Goal: Task Accomplishment & Management: Complete application form

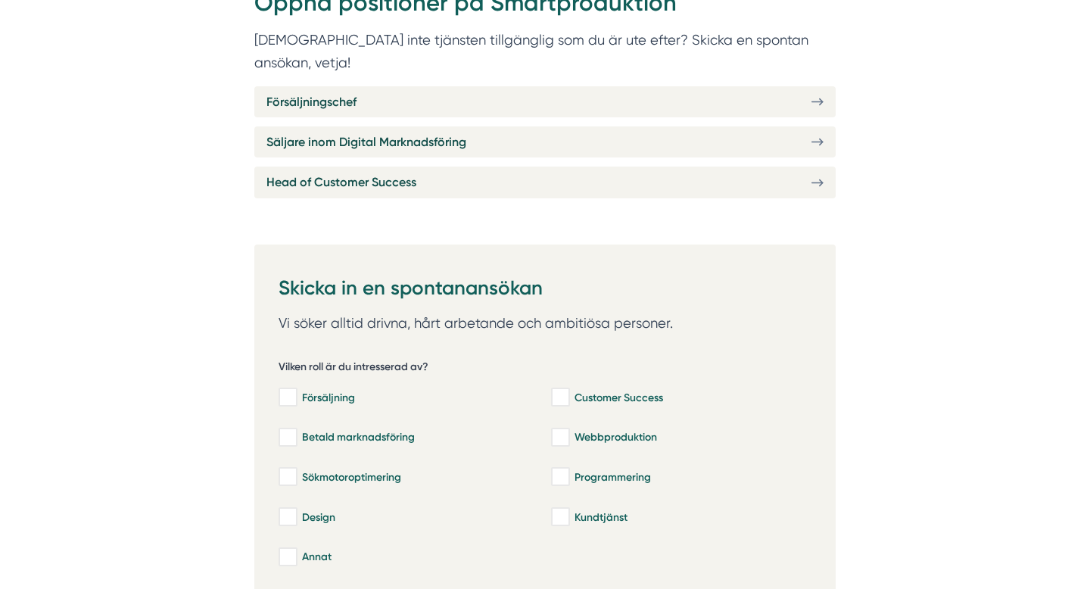
scroll to position [649, 0]
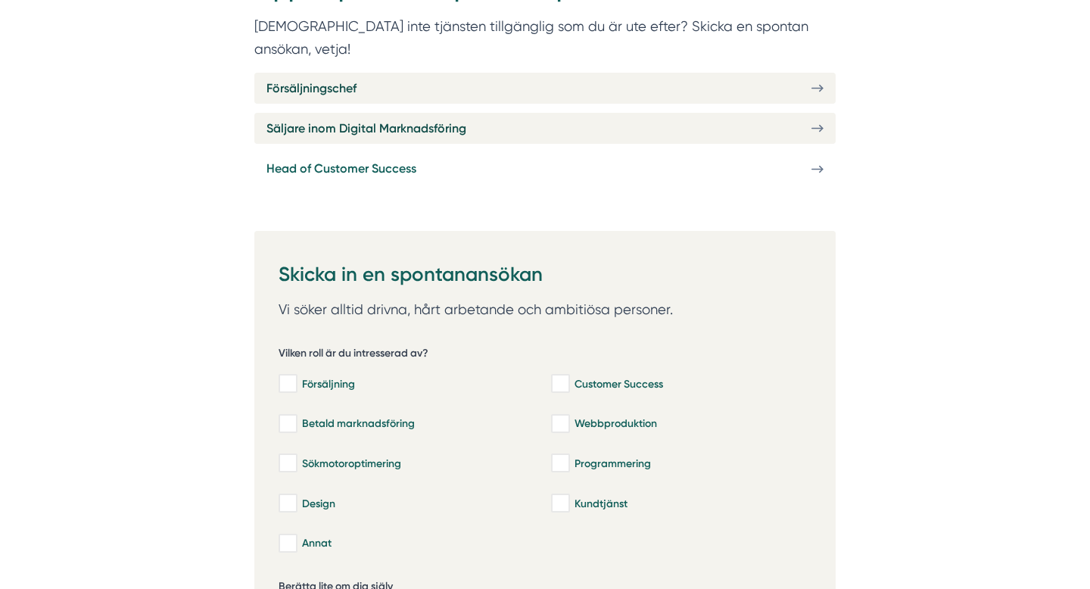
click at [445, 153] on link "Head of Customer Success" at bounding box center [544, 168] width 581 height 31
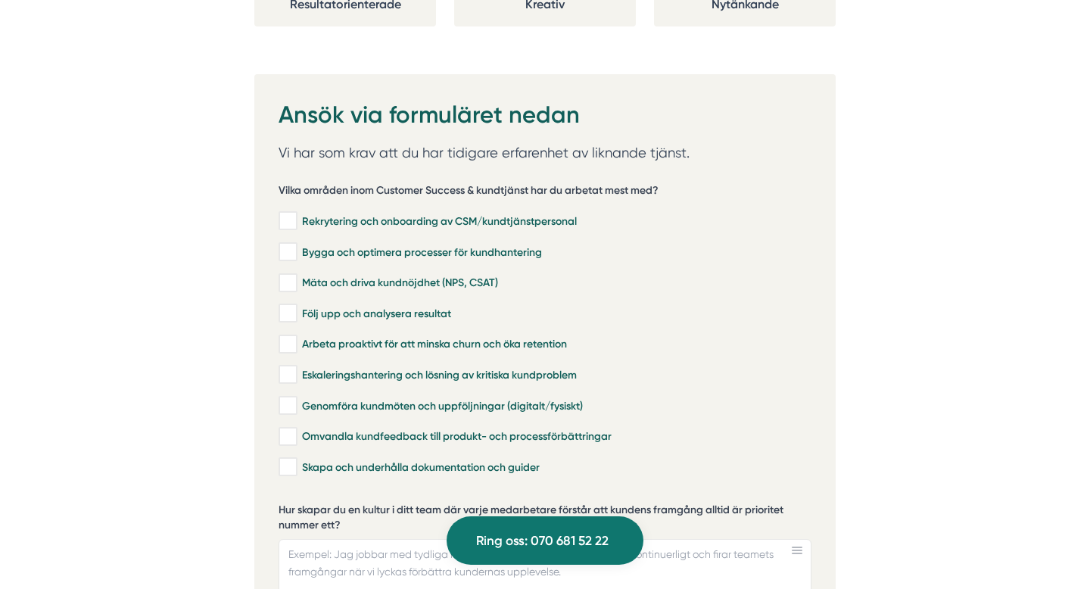
scroll to position [3047, 0]
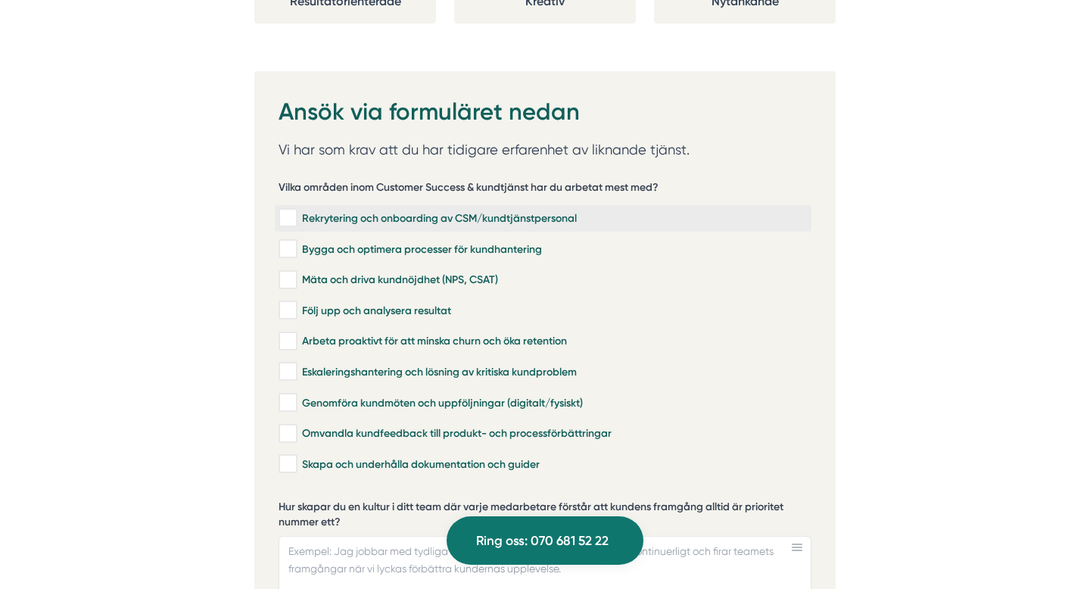
click at [289, 210] on input "Rekrytering och onboarding av CSM/kundtjänstpersonal" at bounding box center [286, 217] width 17 height 15
checkbox input "true"
click at [289, 241] on input "Bygga och optimera processer för kundhantering" at bounding box center [286, 248] width 17 height 15
checkbox input "true"
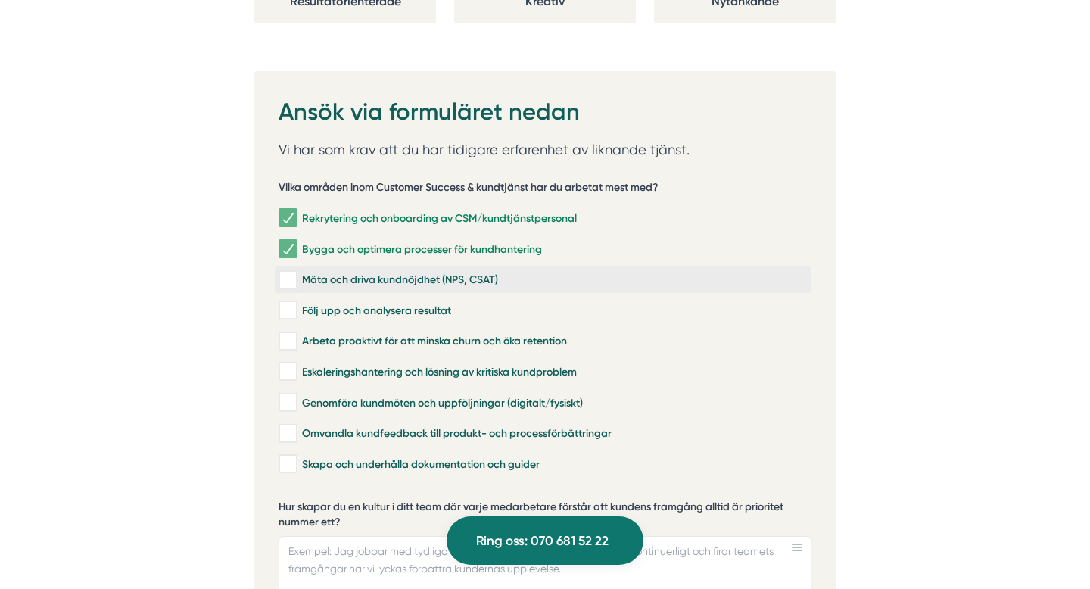
click at [288, 272] on input "Mäta och driva kundnöjdhet (NPS, CSAT)" at bounding box center [286, 279] width 17 height 15
checkbox input "true"
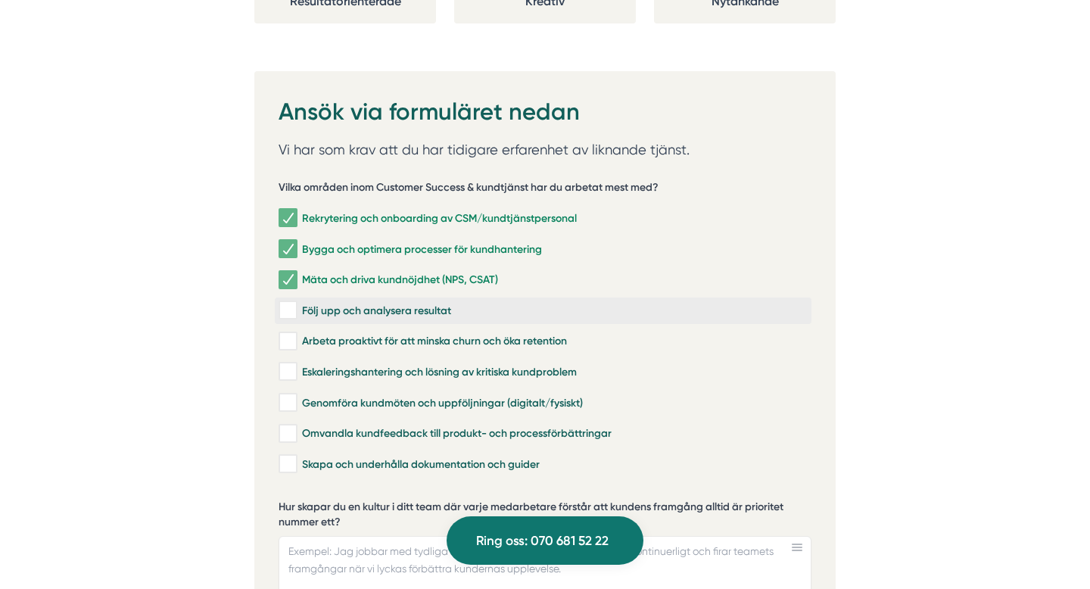
click at [288, 303] on input "Följ upp och analysera resultat" at bounding box center [286, 310] width 17 height 15
checkbox input "true"
click at [287, 334] on input "Arbeta proaktivt för att minska churn och öka retention" at bounding box center [286, 341] width 17 height 15
checkbox input "true"
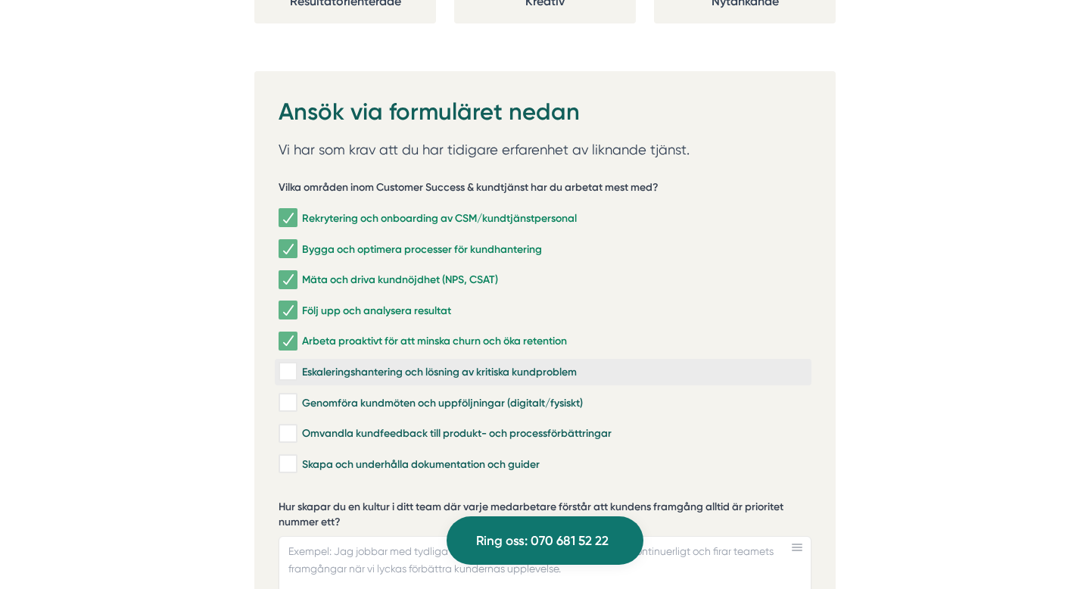
click at [287, 364] on input "Eskaleringshantering och lösning av kritiska kundproblem" at bounding box center [286, 371] width 17 height 15
checkbox input "true"
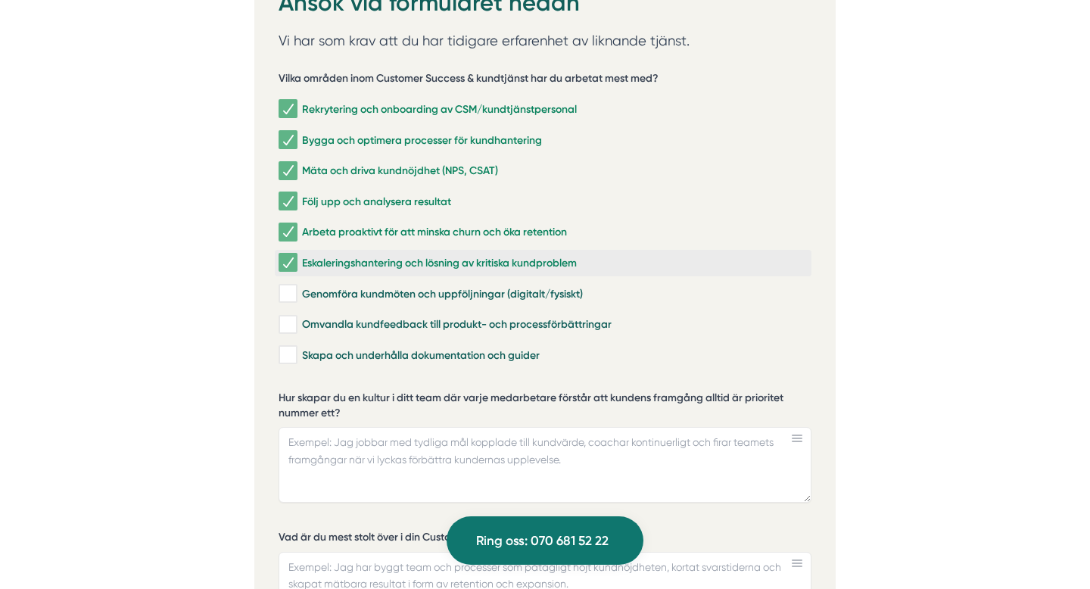
scroll to position [3165, 0]
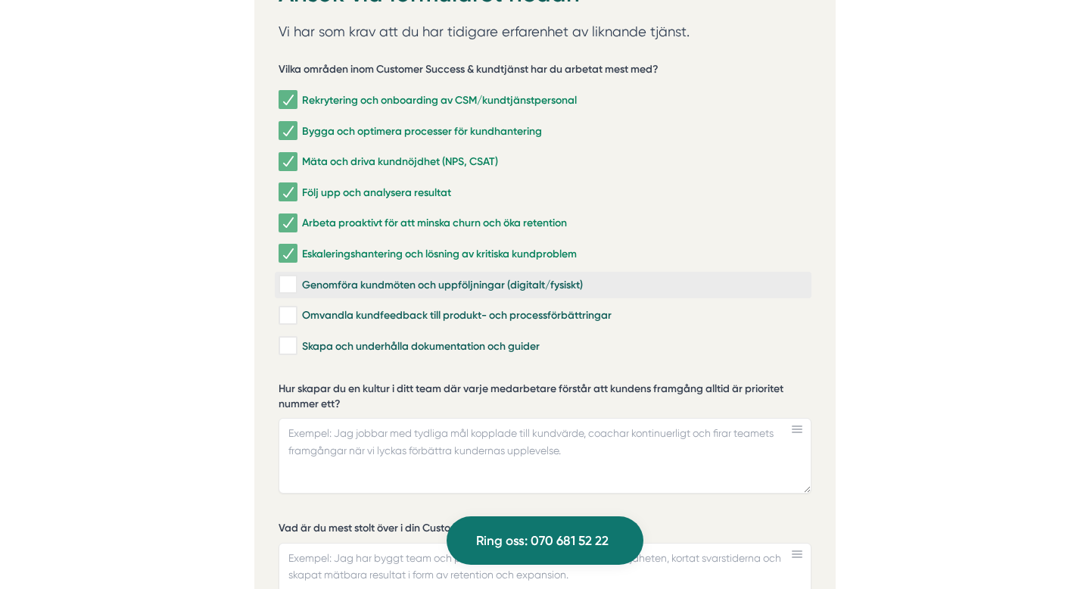
click at [290, 277] on input "Genomföra kundmöten och uppföljningar (digitalt/fysiskt)" at bounding box center [286, 284] width 17 height 15
checkbox input "true"
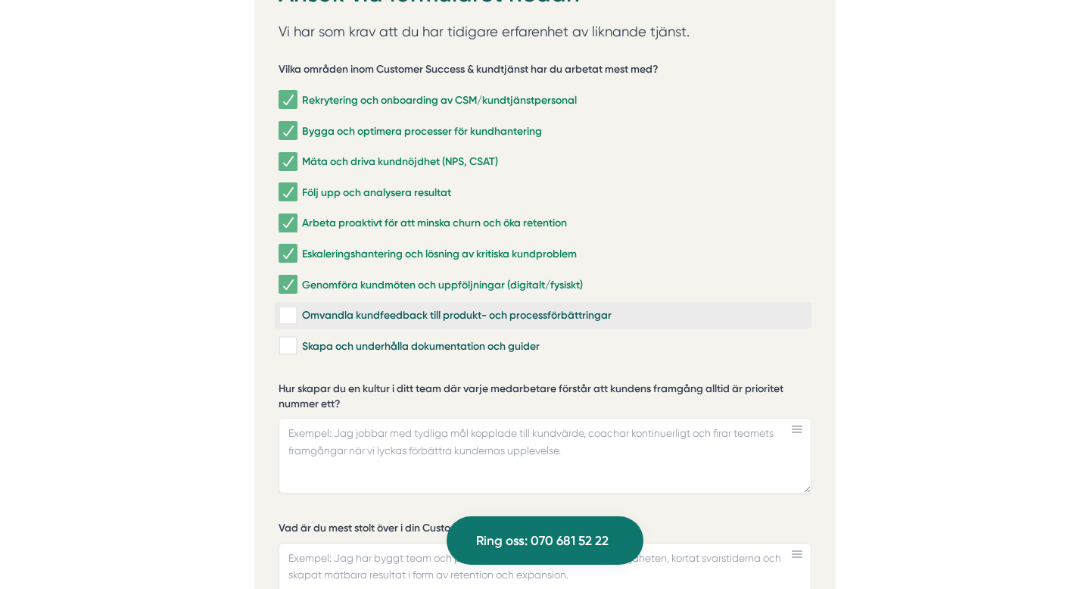
click at [289, 308] on input "Omvandla kundfeedback till produkt- och processförbättringar" at bounding box center [286, 315] width 17 height 15
checkbox input "true"
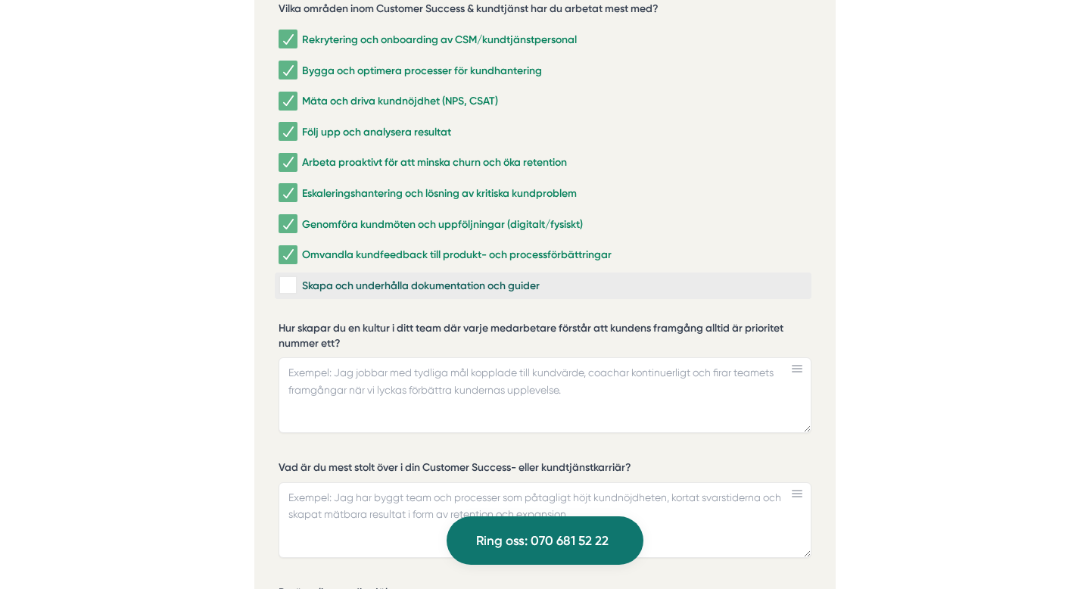
scroll to position [3238, 0]
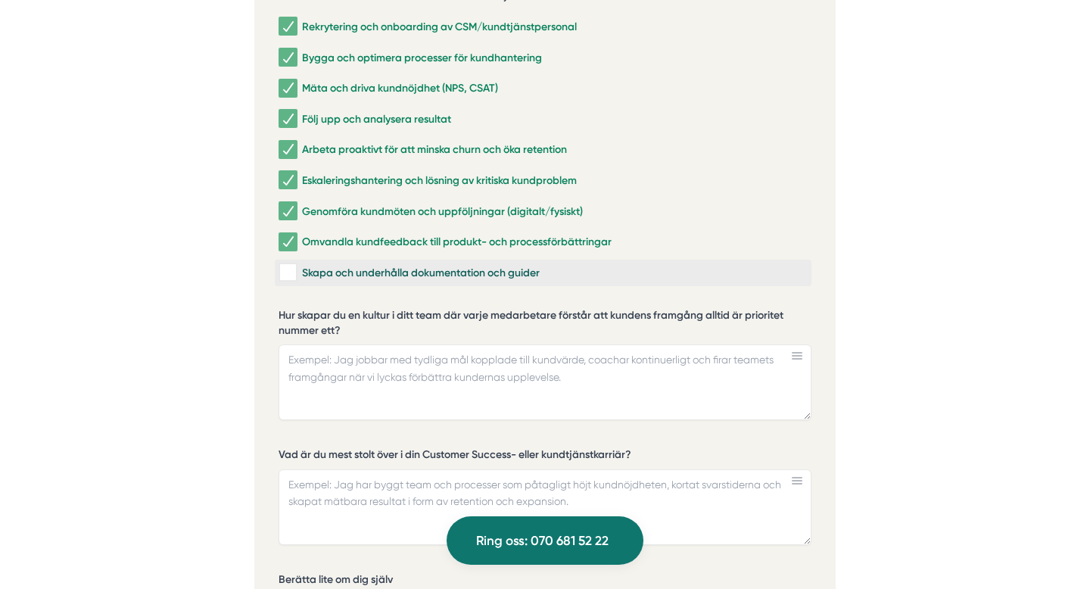
click at [288, 265] on input "Skapa och underhålla dokumentation och guider" at bounding box center [286, 272] width 17 height 15
checkbox input "true"
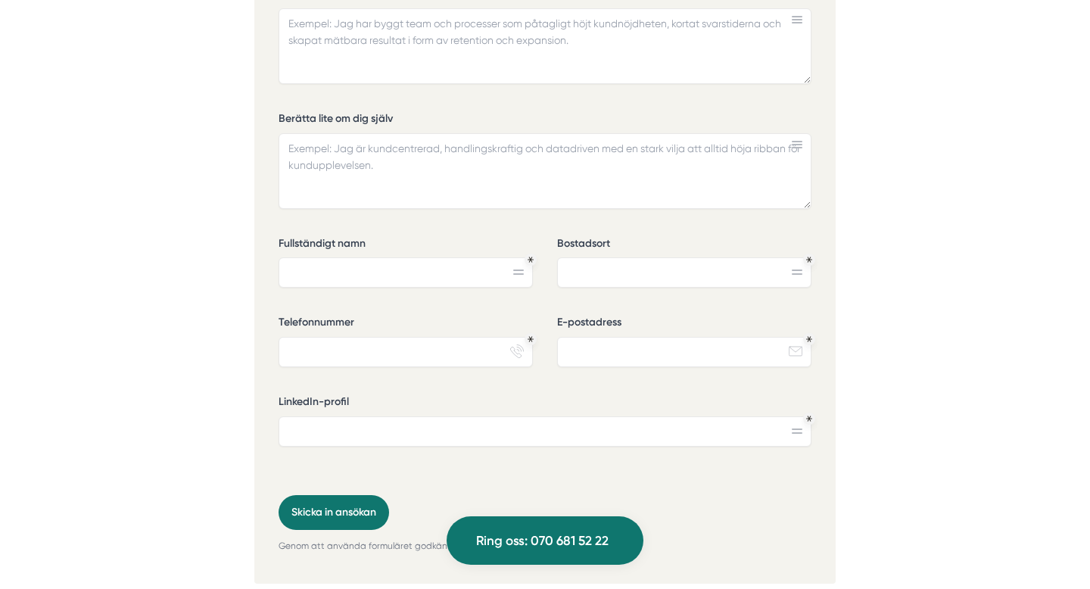
scroll to position [3705, 0]
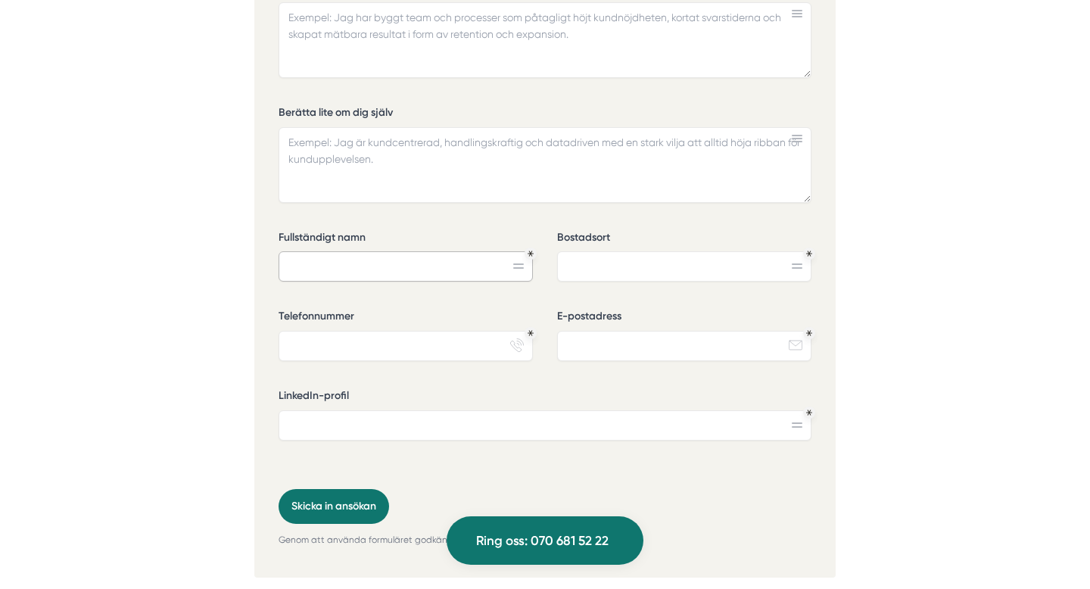
click at [320, 251] on input "Fullständigt namn" at bounding box center [405, 266] width 254 height 30
type input "Amanda Karlsson"
type input "Stockholm"
click at [329, 331] on input "Telefonnummer" at bounding box center [405, 346] width 254 height 30
type input "0706015087"
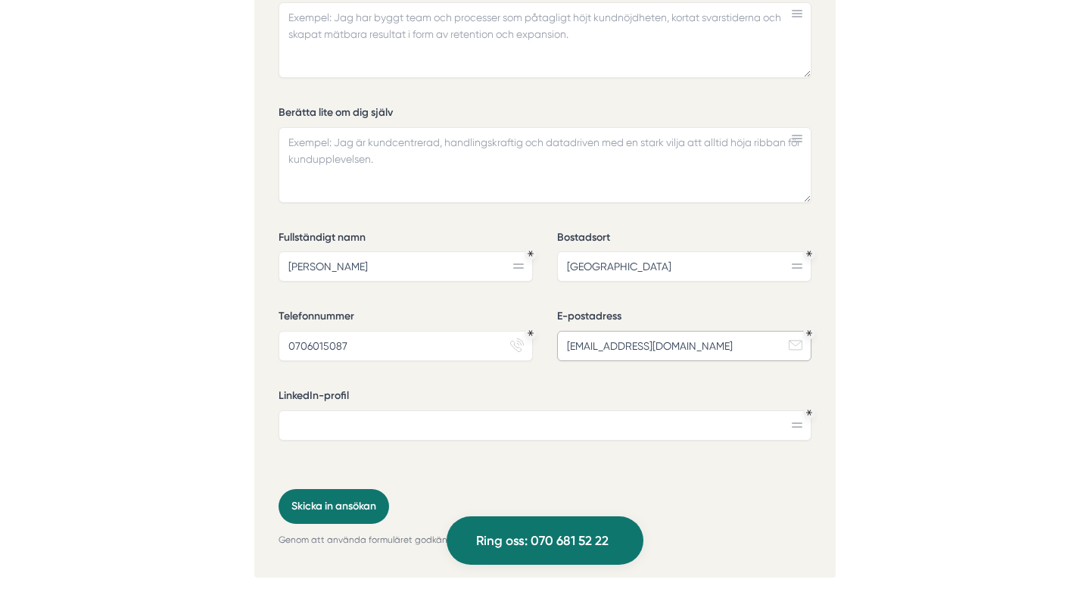
type input "karlsson.amandasigne@gmail.com"
click at [487, 410] on input "LinkedIn-profil" at bounding box center [544, 425] width 533 height 30
paste input "www.linkedin.com/in/karlssonamanda"
type input "www.linkedin.com/in/karlssonamanda"
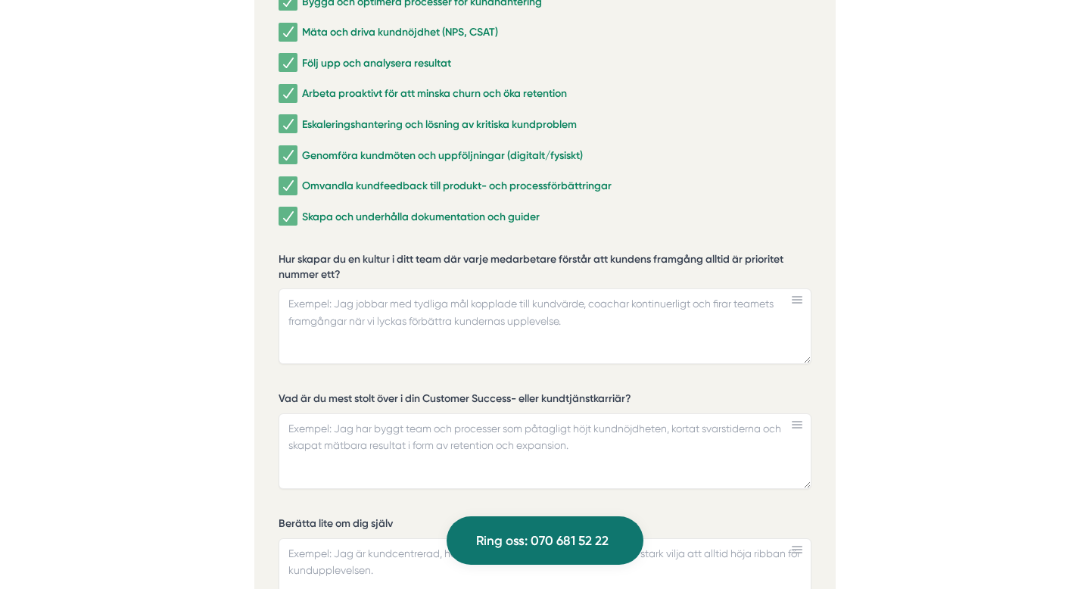
scroll to position [3296, 0]
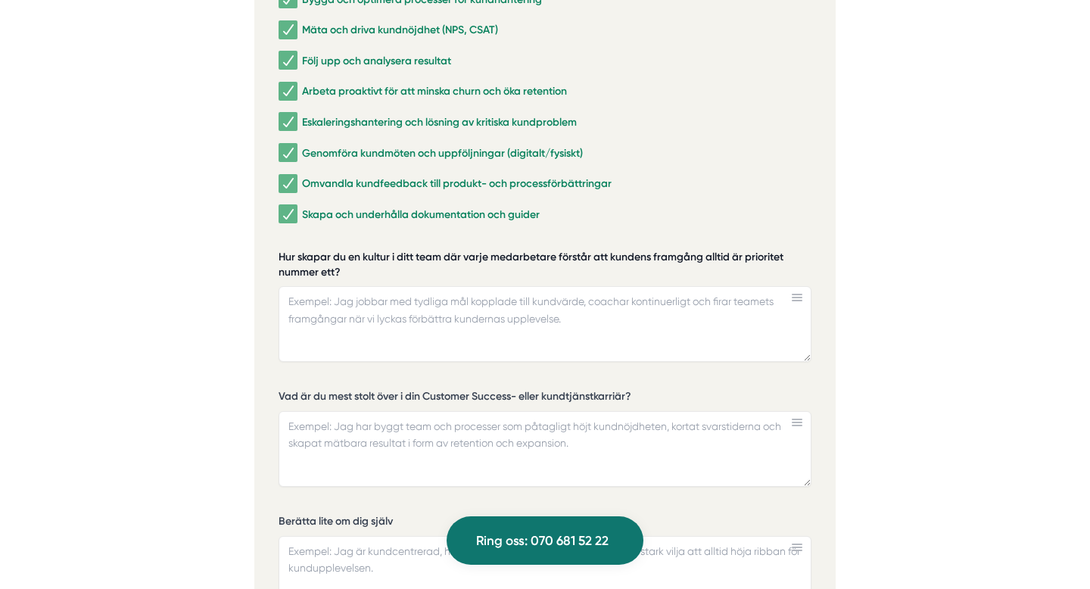
drag, startPoint x: 350, startPoint y: 250, endPoint x: 282, endPoint y: 235, distance: 69.0
click at [282, 250] on label "Hur skapar du en kultur i ditt team där varje medarbetare förstår att kundens f…" at bounding box center [544, 266] width 533 height 33
click at [282, 286] on textarea "Hur skapar du en kultur i ditt team där varje medarbetare förstår att kundens f…" at bounding box center [544, 324] width 533 height 76
drag, startPoint x: 282, startPoint y: 235, endPoint x: 348, endPoint y: 245, distance: 66.6
click at [348, 250] on label "Hur skapar du en kultur i ditt team där varje medarbetare förstår att kundens f…" at bounding box center [544, 266] width 533 height 33
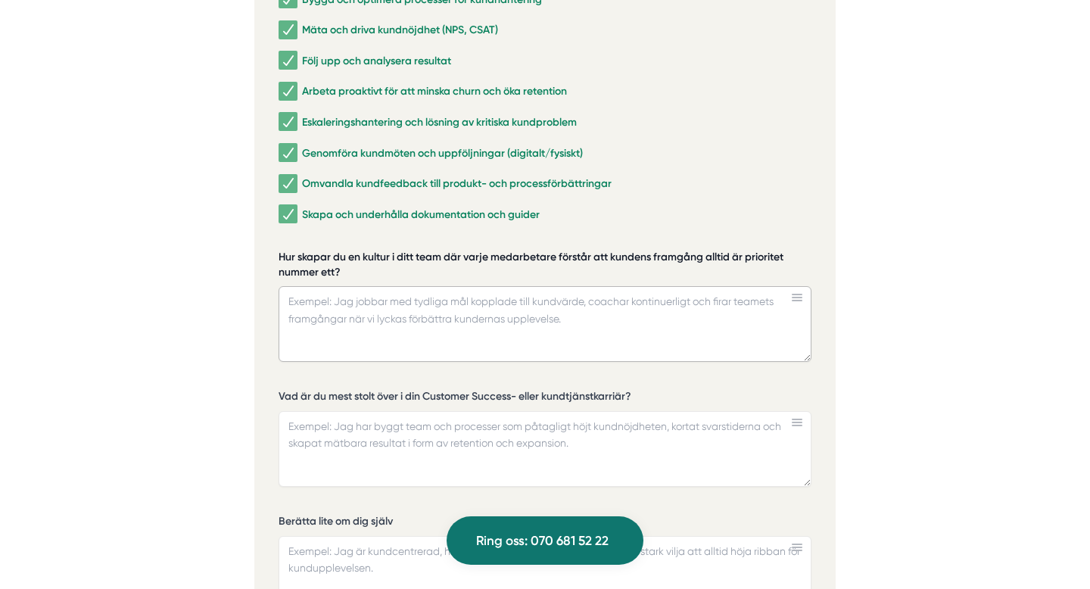
click at [348, 286] on textarea "Hur skapar du en kultur i ditt team där varje medarbetare förstår att kundens f…" at bounding box center [544, 324] width 533 height 76
click at [348, 250] on label "Hur skapar du en kultur i ditt team där varje medarbetare förstår att kundens f…" at bounding box center [544, 266] width 533 height 33
click at [348, 286] on textarea "Hur skapar du en kultur i ditt team där varje medarbetare förstår att kundens f…" at bounding box center [544, 324] width 533 height 76
drag, startPoint x: 334, startPoint y: 253, endPoint x: 261, endPoint y: 227, distance: 77.1
click at [257, 227] on div "Ansök via formuläret nedan Vi har som krav att du har tidigare erfarenhet av li…" at bounding box center [544, 403] width 581 height 1165
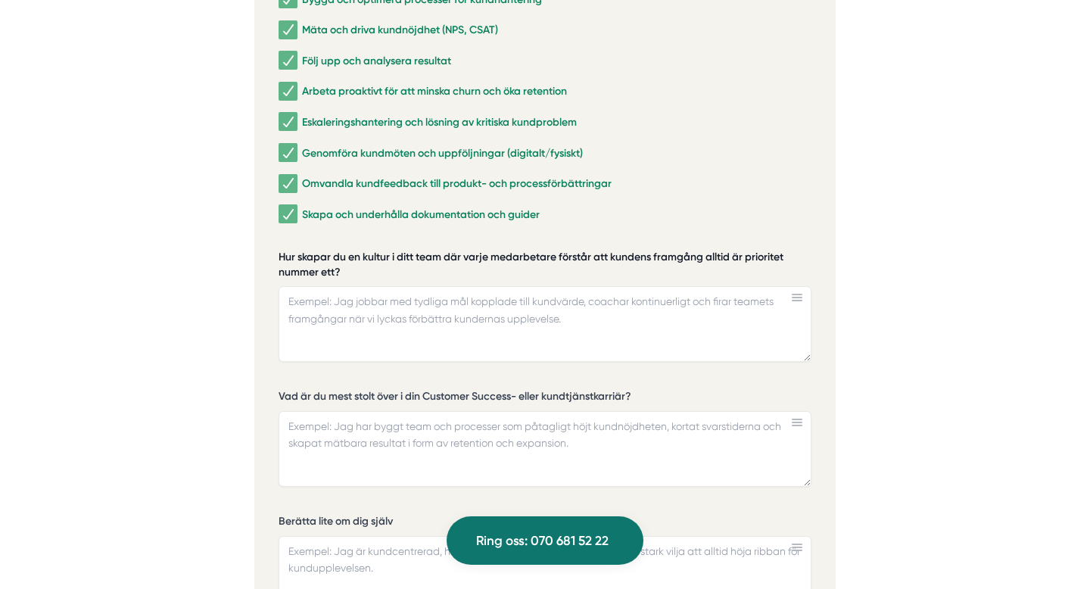
drag, startPoint x: 275, startPoint y: 233, endPoint x: 347, endPoint y: 250, distance: 74.0
click at [347, 250] on div "Ansök via formuläret nedan Vi har som krav att du har tidigare erfarenhet av li…" at bounding box center [544, 403] width 581 height 1165
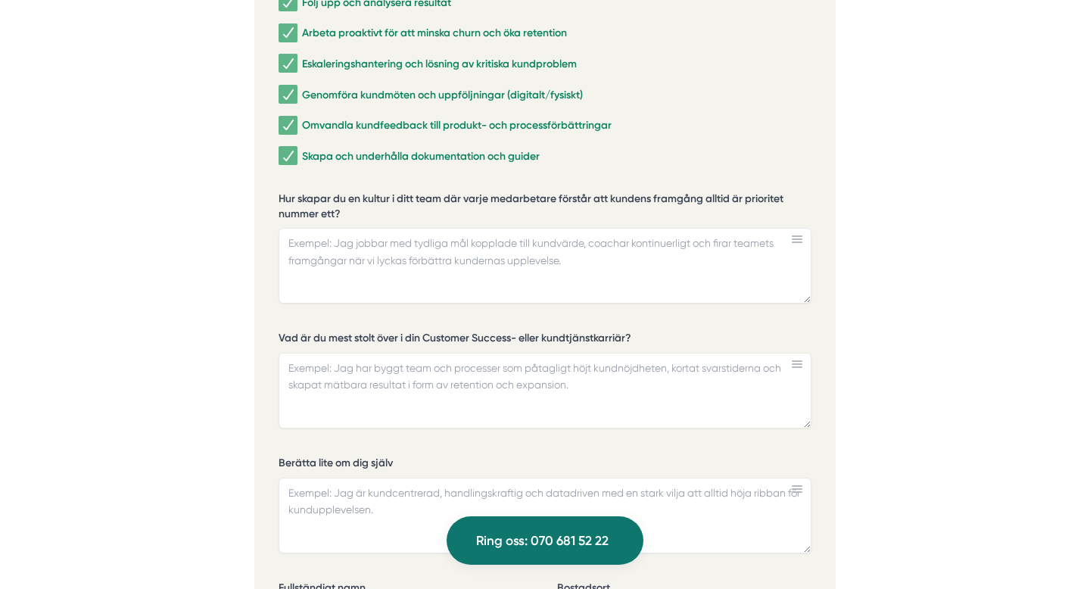
scroll to position [3365, 0]
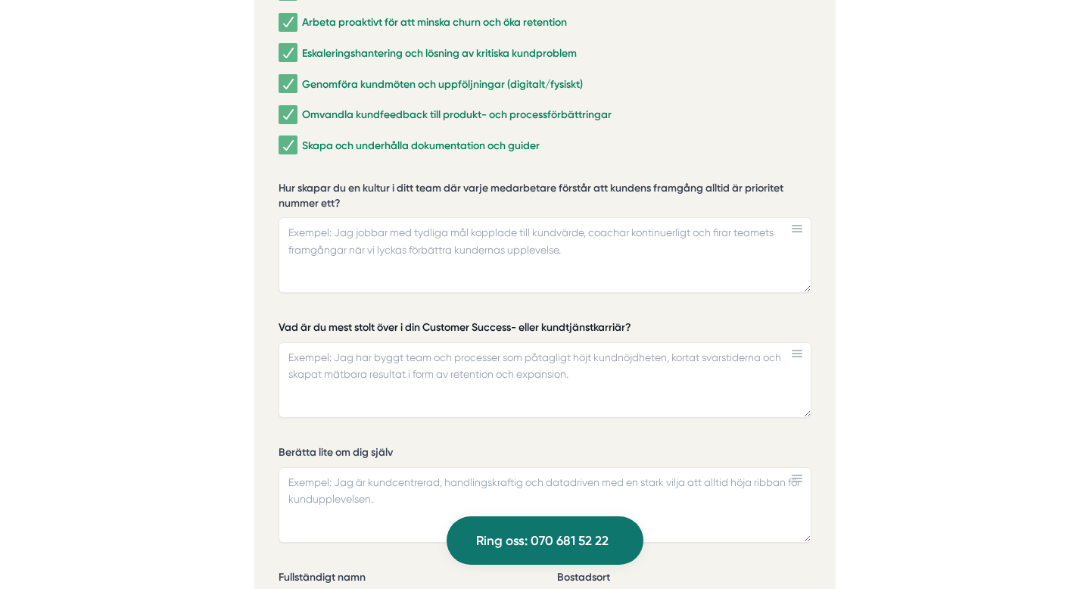
drag, startPoint x: 634, startPoint y: 310, endPoint x: 511, endPoint y: 310, distance: 123.3
click at [511, 320] on label "Vad är du mest stolt över i din Customer Success- eller kundtjänstkarriär?" at bounding box center [544, 329] width 533 height 19
click at [511, 342] on textarea "Vad är du mest stolt över i din Customer Success- eller kundtjänstkarriär?" at bounding box center [544, 380] width 533 height 76
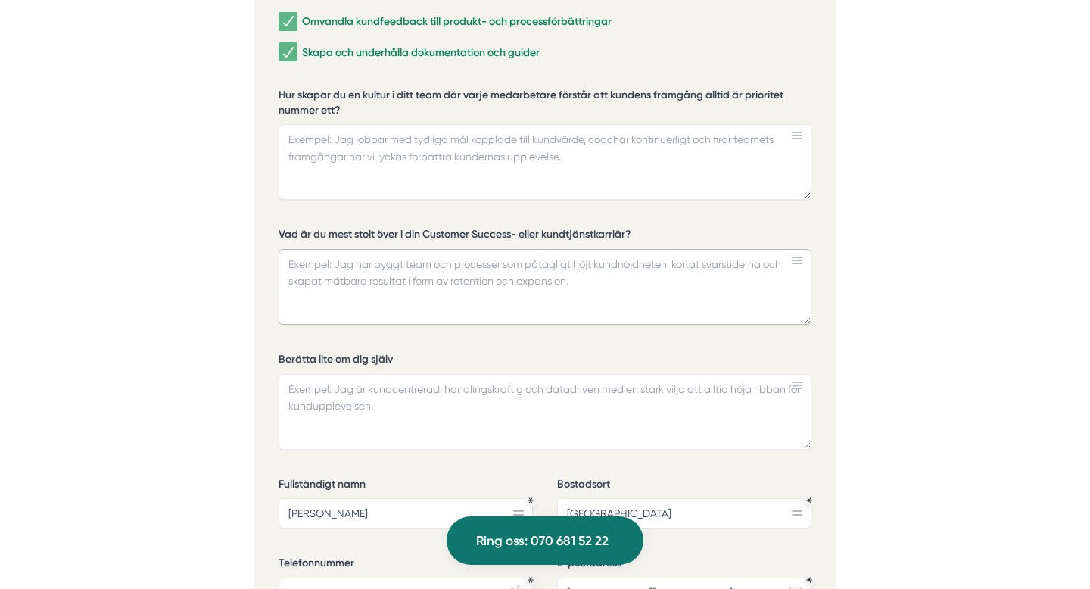
scroll to position [3445, 0]
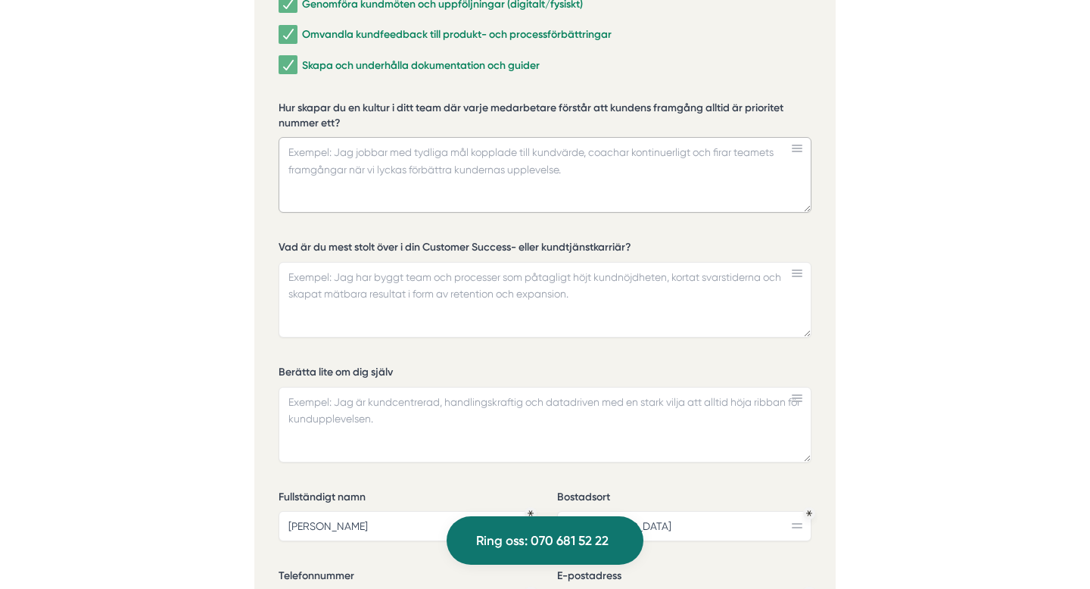
click at [387, 143] on textarea "Hur skapar du en kultur i ditt team där varje medarbetare förstår att kundens f…" at bounding box center [544, 175] width 533 height 76
paste textarea "Att skapa en kultur där kundens framgång alltid är prioritet nummer ett handlar…"
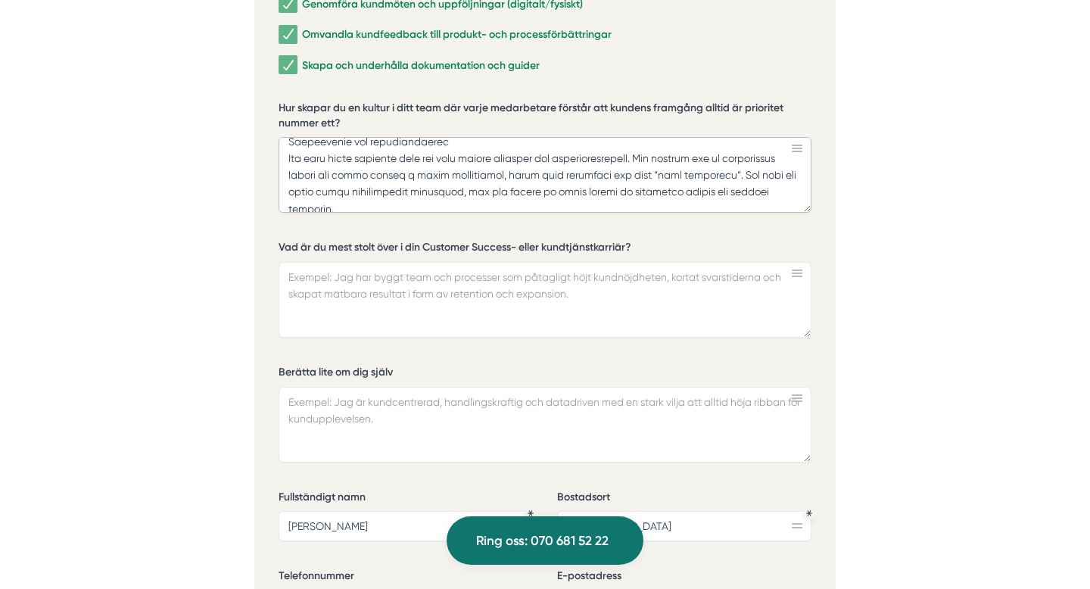
scroll to position [181, 0]
click at [563, 137] on textarea "Hur skapar du en kultur i ditt team där varje medarbetare förstår att kundens f…" at bounding box center [544, 175] width 533 height 76
click at [517, 137] on textarea "Hur skapar du en kultur i ditt team där varje medarbetare förstår att kundens f…" at bounding box center [544, 175] width 533 height 76
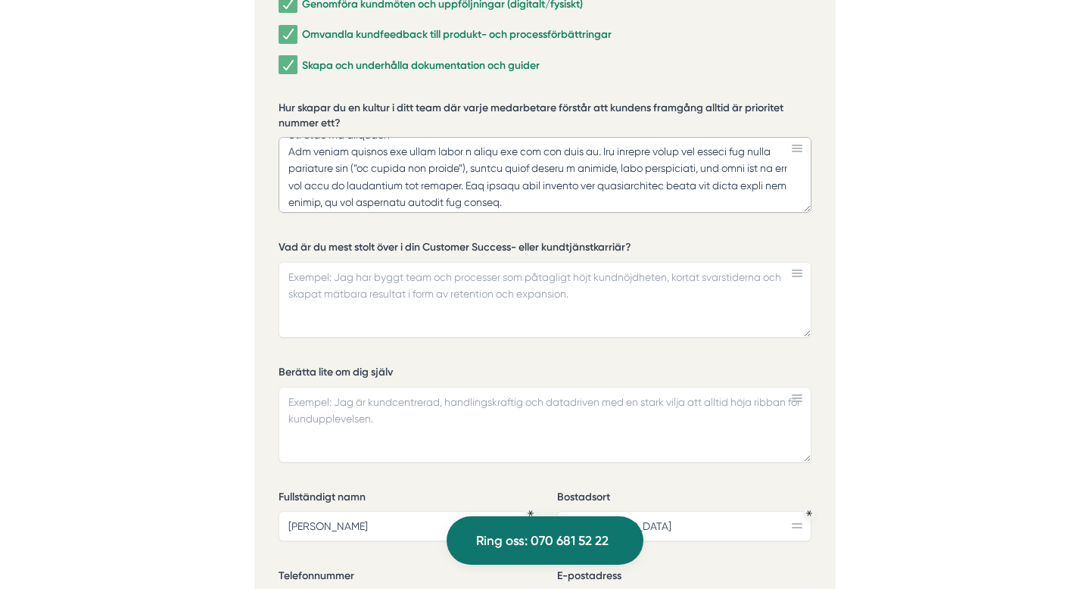
click at [360, 148] on textarea "Hur skapar du en kultur i ditt team där varje medarbetare förstår att kundens f…" at bounding box center [544, 175] width 533 height 76
click at [464, 148] on textarea "Hur skapar du en kultur i ditt team där varje medarbetare förstår att kundens f…" at bounding box center [544, 175] width 533 height 76
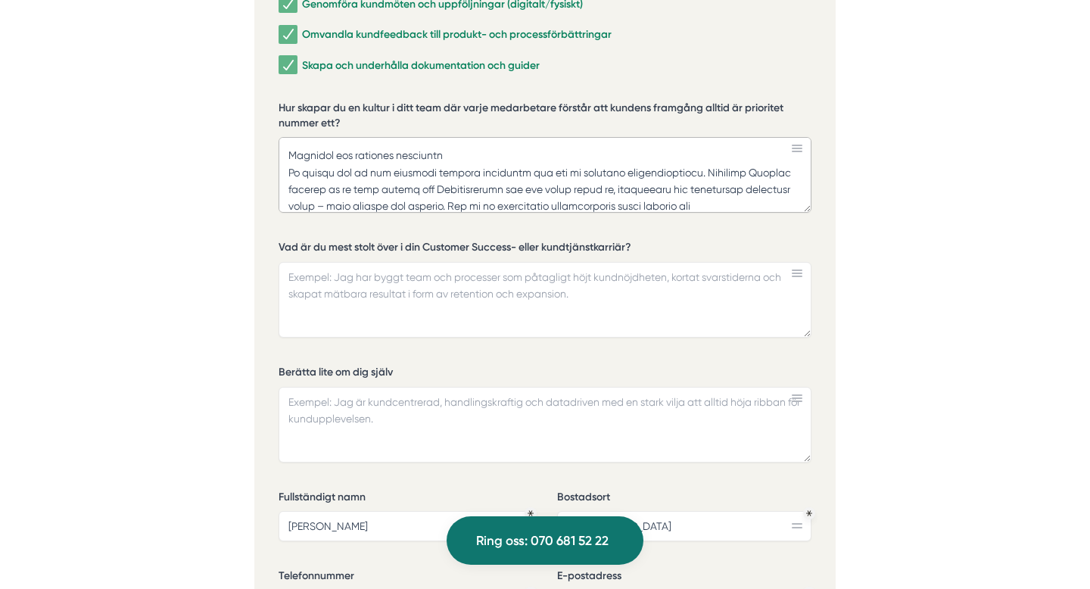
click at [299, 152] on textarea "Hur skapar du en kultur i ditt team där varje medarbetare förstår att kundens f…" at bounding box center [544, 175] width 533 height 76
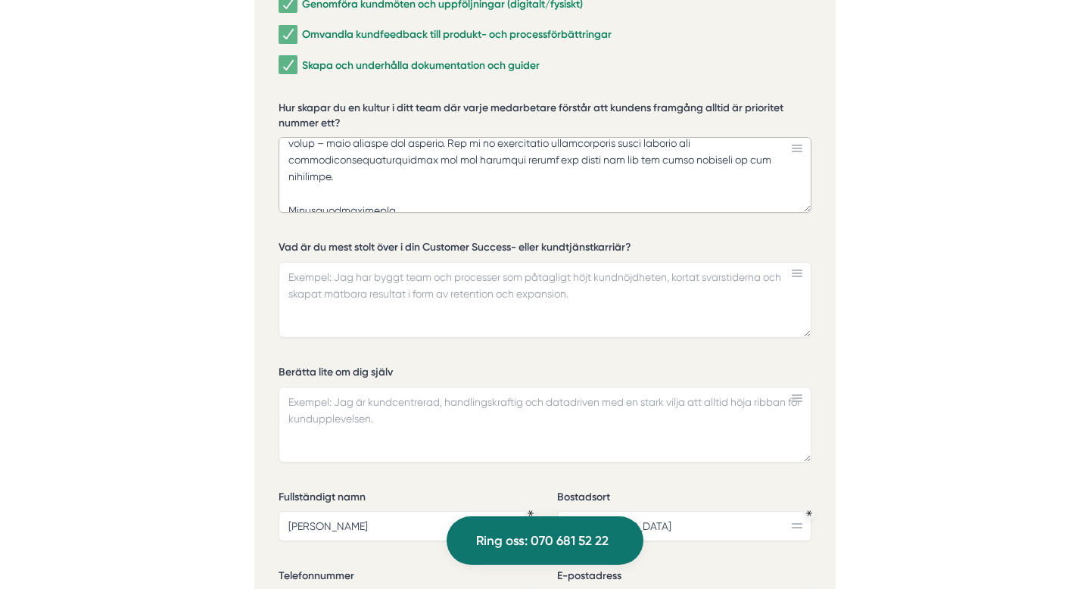
scroll to position [425, 0]
click at [708, 145] on textarea "Hur skapar du en kultur i ditt team där varje medarbetare förstår att kundens f…" at bounding box center [544, 175] width 533 height 76
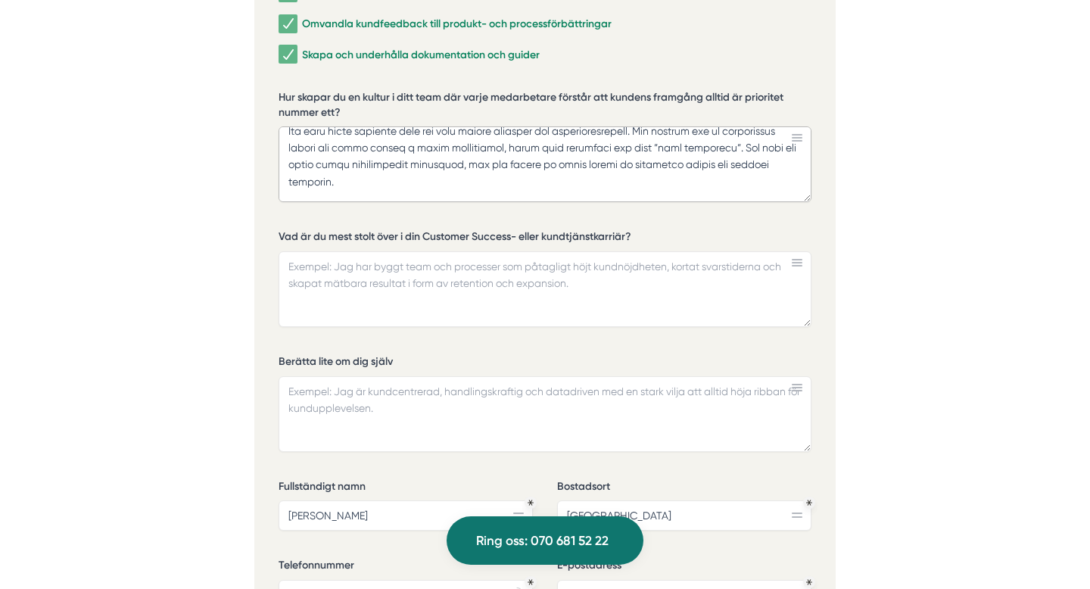
scroll to position [3468, 0]
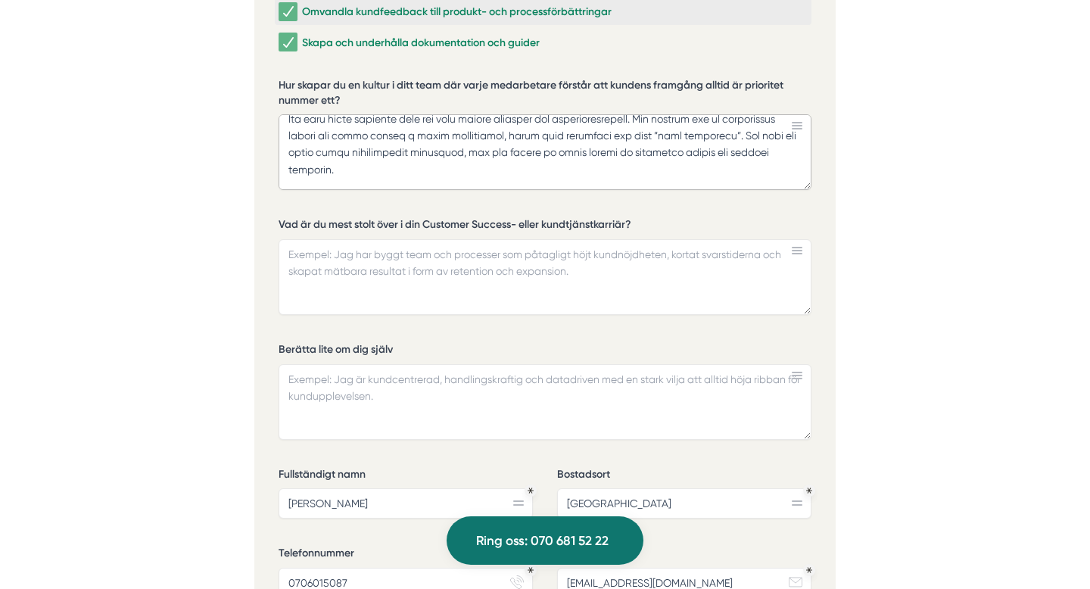
type textarea "Att skapa en kultur där kundens framgång alltid är prioritet nummer ett handlar…"
click at [343, 250] on textarea "Vad är du mest stolt över i din Customer Success- eller kundtjänstkarriär?" at bounding box center [544, 277] width 533 height 76
paste textarea "Ett exempel jag är mest stolt över är när jag strukturerade och utvecklade vårt…"
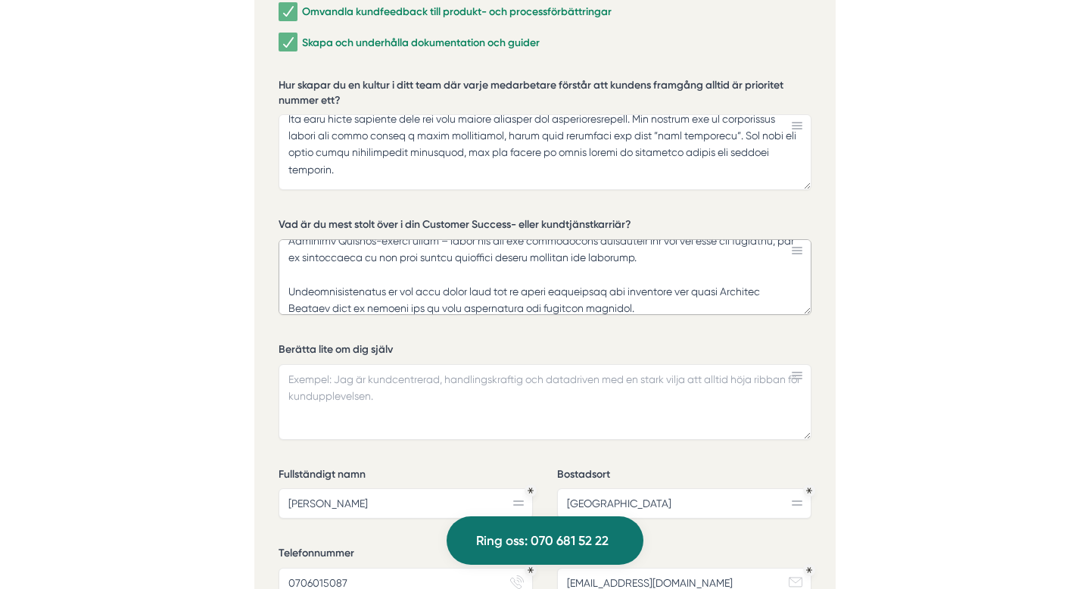
scroll to position [241, 0]
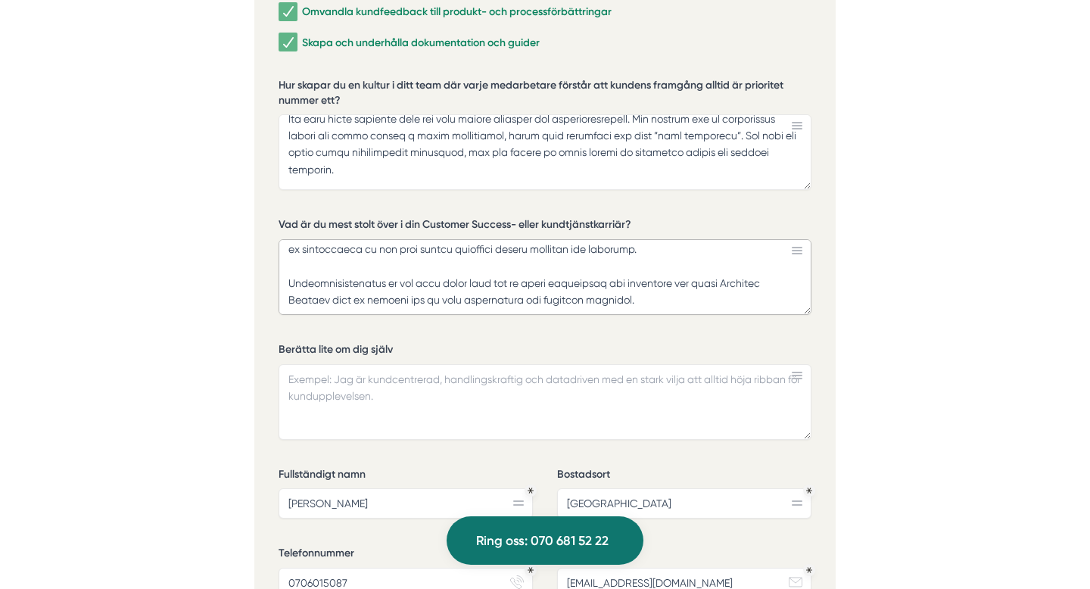
drag, startPoint x: 342, startPoint y: 280, endPoint x: 512, endPoint y: 280, distance: 169.5
click at [512, 280] on textarea "Vad är du mest stolt över i din Customer Success- eller kundtjänstkarriär?" at bounding box center [544, 277] width 533 height 76
drag, startPoint x: 511, startPoint y: 279, endPoint x: 639, endPoint y: 279, distance: 127.9
click at [639, 279] on textarea "Vad är du mest stolt över i din Customer Success- eller kundtjänstkarriär?" at bounding box center [544, 277] width 533 height 76
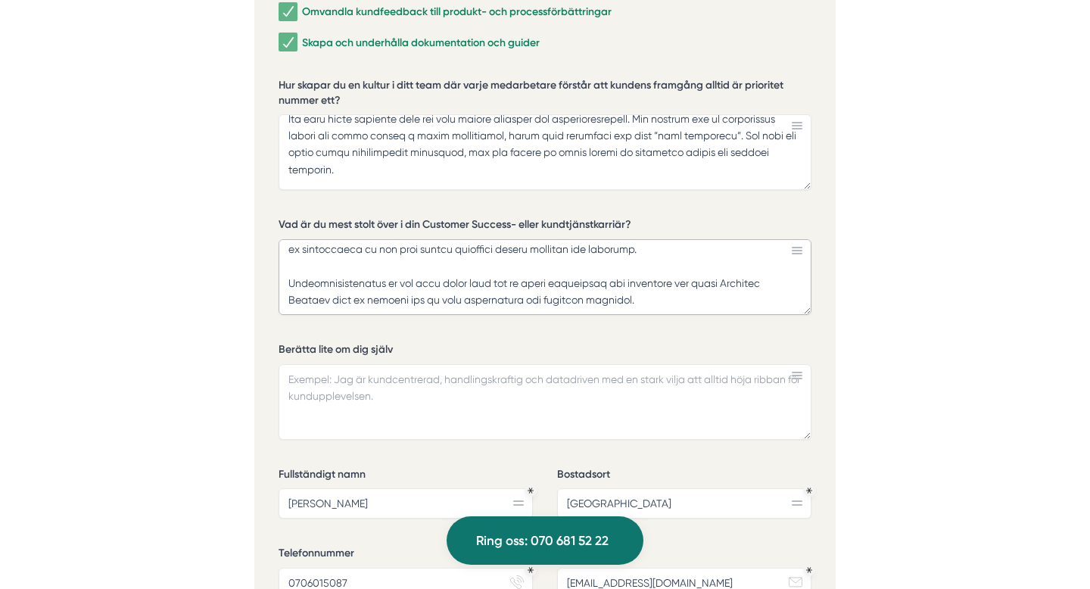
click at [639, 279] on textarea "Vad är du mest stolt över i din Customer Success- eller kundtjänstkarriär?" at bounding box center [544, 277] width 533 height 76
drag, startPoint x: 647, startPoint y: 278, endPoint x: 274, endPoint y: 259, distance: 373.5
click at [273, 259] on div "Ansök via formuläret nedan Vi har som krav att du har tidigare erfarenhet av li…" at bounding box center [544, 232] width 581 height 1165
click at [658, 273] on textarea "Vad är du mest stolt över i din Customer Success- eller kundtjänstkarriär?" at bounding box center [544, 277] width 533 height 76
drag, startPoint x: 527, startPoint y: 262, endPoint x: 633, endPoint y: 284, distance: 108.2
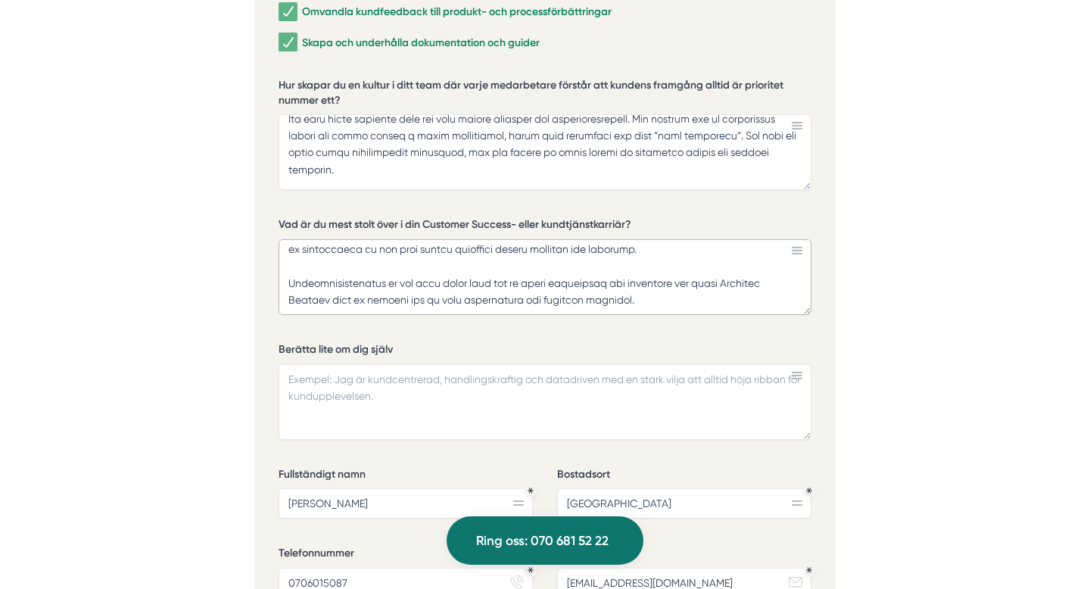
click at [633, 284] on textarea "Vad är du mest stolt över i din Customer Success- eller kundtjänstkarriär?" at bounding box center [544, 277] width 533 height 76
drag, startPoint x: 633, startPoint y: 284, endPoint x: 528, endPoint y: 260, distance: 107.0
click at [528, 260] on textarea "Vad är du mest stolt över i din Customer Success- eller kundtjänstkarriär?" at bounding box center [544, 277] width 533 height 76
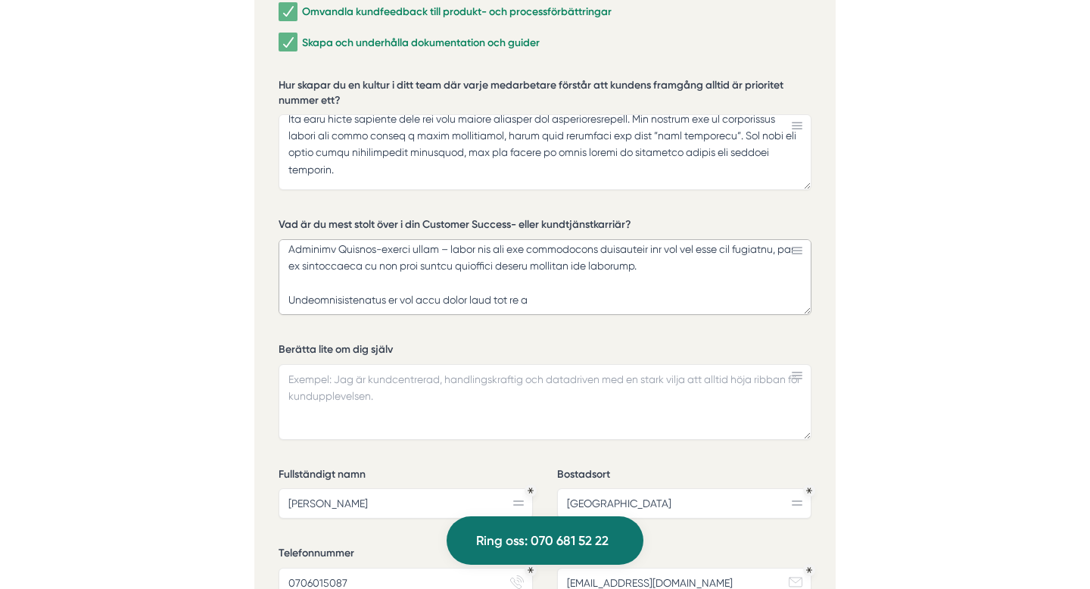
scroll to position [223, 0]
drag, startPoint x: 644, startPoint y: 279, endPoint x: 239, endPoint y: 277, distance: 404.8
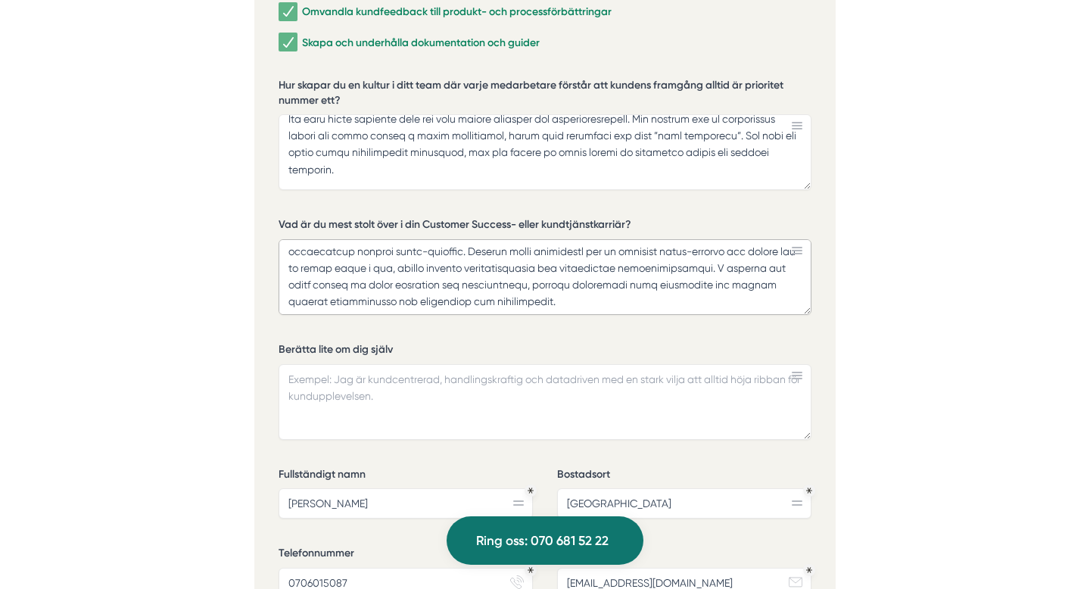
scroll to position [39, 0]
click at [559, 278] on textarea "Vad är du mest stolt över i din Customer Success- eller kundtjänstkarriär?" at bounding box center [544, 277] width 533 height 76
drag, startPoint x: 335, startPoint y: 260, endPoint x: 561, endPoint y: 266, distance: 225.6
click at [561, 266] on textarea "Vad är du mest stolt över i din Customer Success- eller kundtjänstkarriär?" at bounding box center [544, 277] width 533 height 76
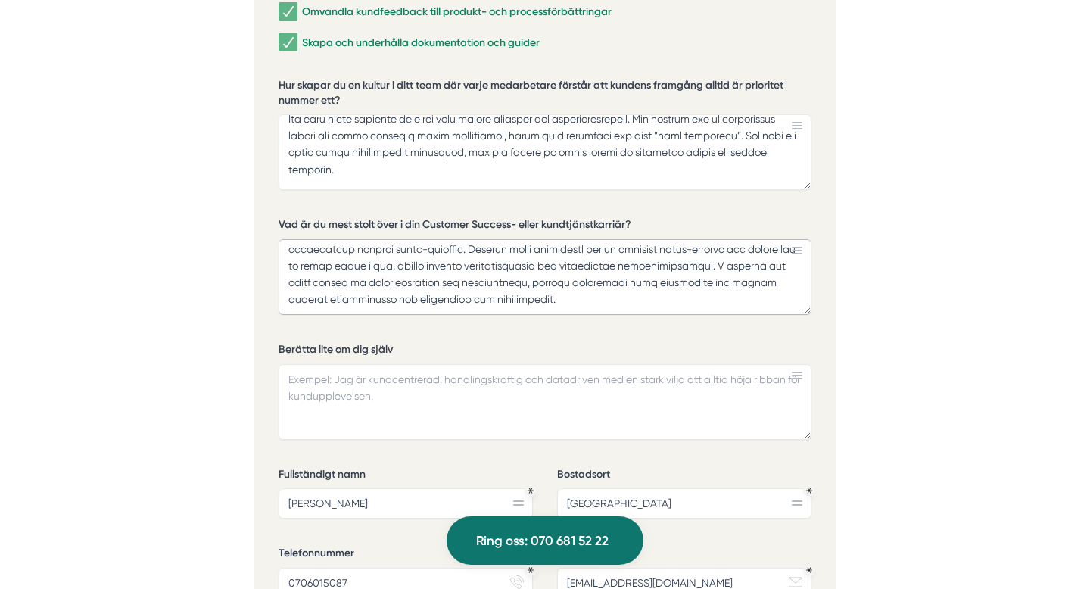
click at [564, 284] on textarea "Vad är du mest stolt över i din Customer Success- eller kundtjänstkarriär?" at bounding box center [544, 277] width 533 height 76
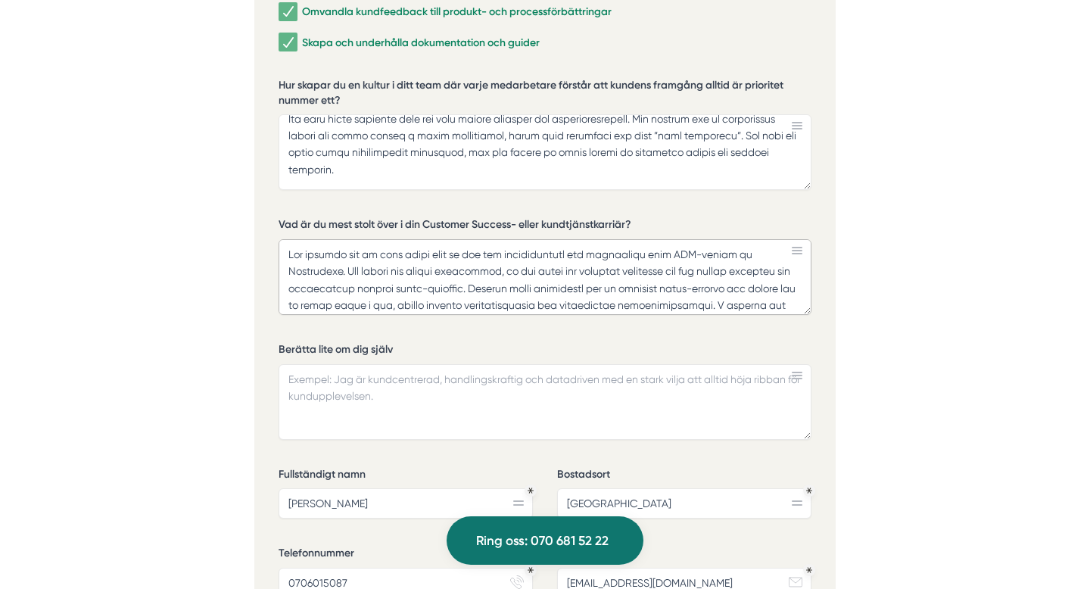
scroll to position [190, 0]
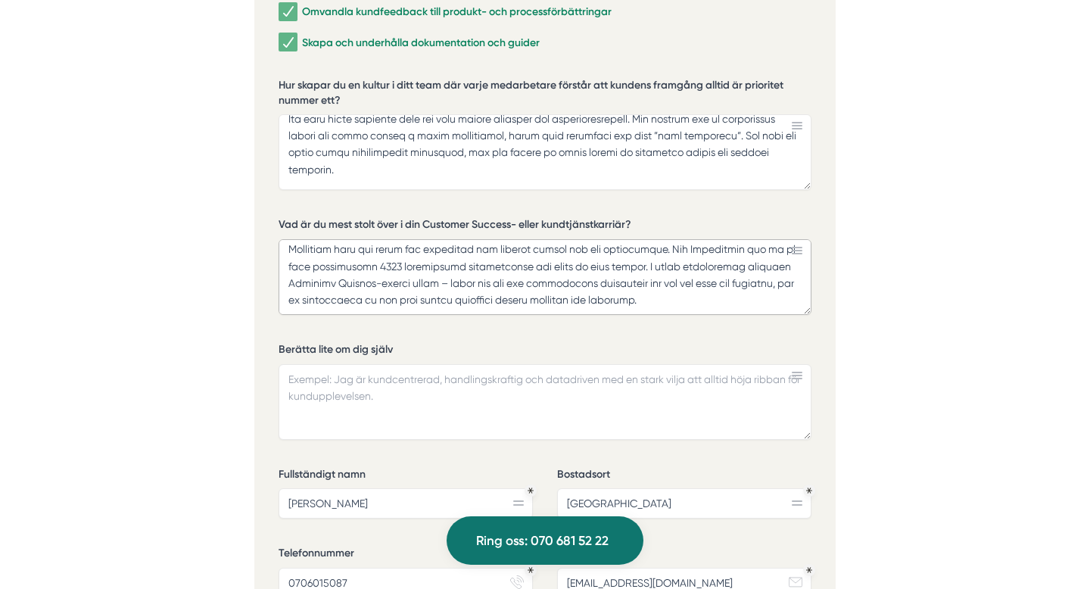
drag, startPoint x: 289, startPoint y: 232, endPoint x: 500, endPoint y: 366, distance: 250.4
click at [500, 367] on div "Vilka områden inom Customer Success & kundtjänst har du arbetat mest med? Rekry…" at bounding box center [544, 236] width 533 height 979
paste textarea "Jag är också stolt över den tillväxt vi skapat inom upsell. Genom att arbeta me…"
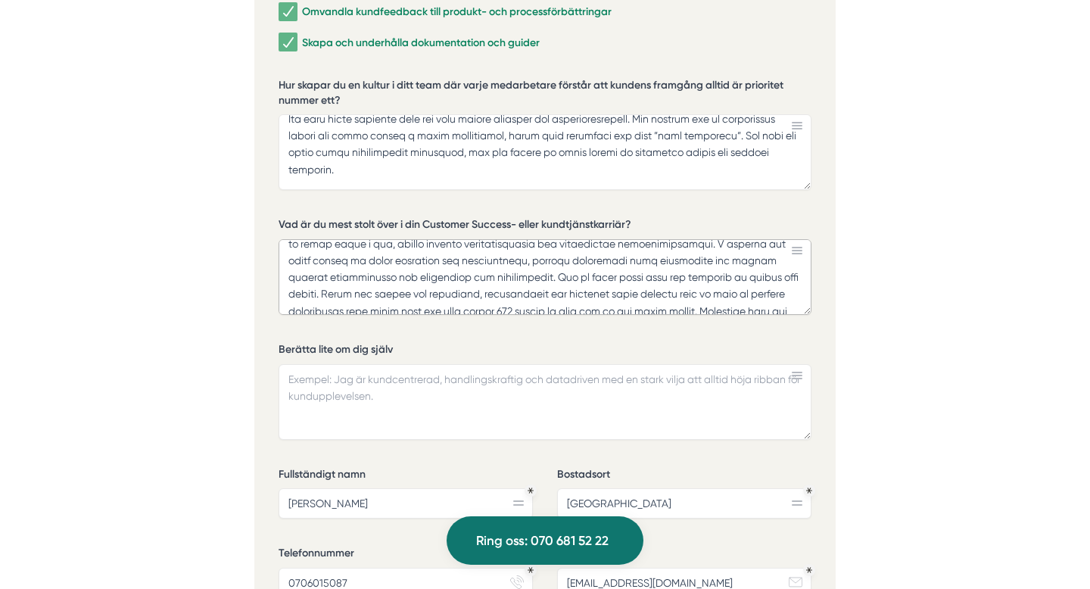
click at [560, 258] on textarea "Vad är du mest stolt över i din Customer Success- eller kundtjänstkarriär?" at bounding box center [544, 277] width 533 height 76
click at [435, 244] on textarea "Vad är du mest stolt över i din Customer Success- eller kundtjänstkarriär?" at bounding box center [544, 277] width 533 height 76
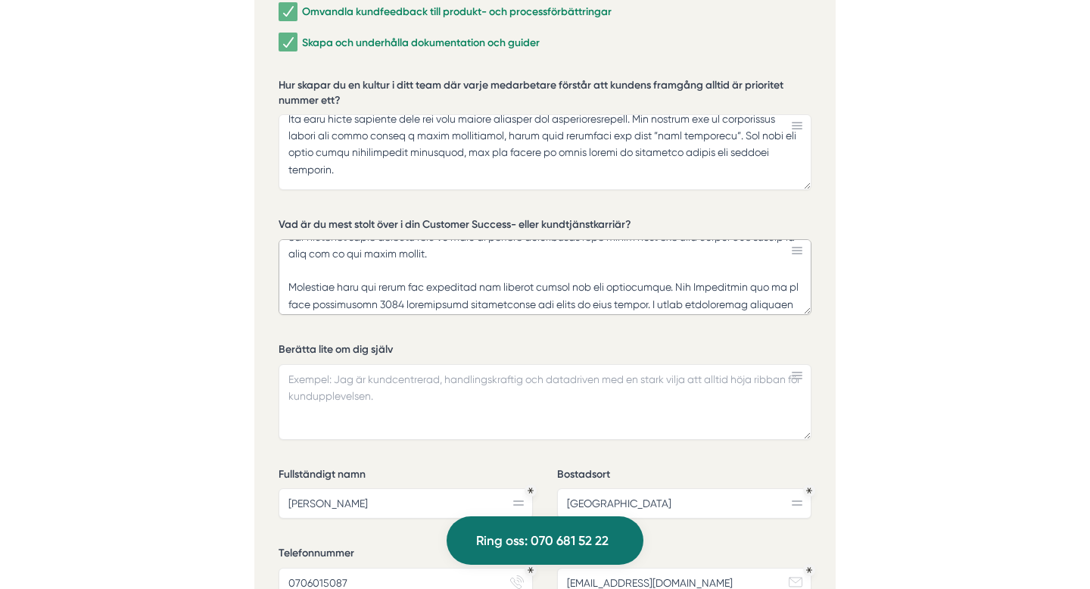
scroll to position [190, 0]
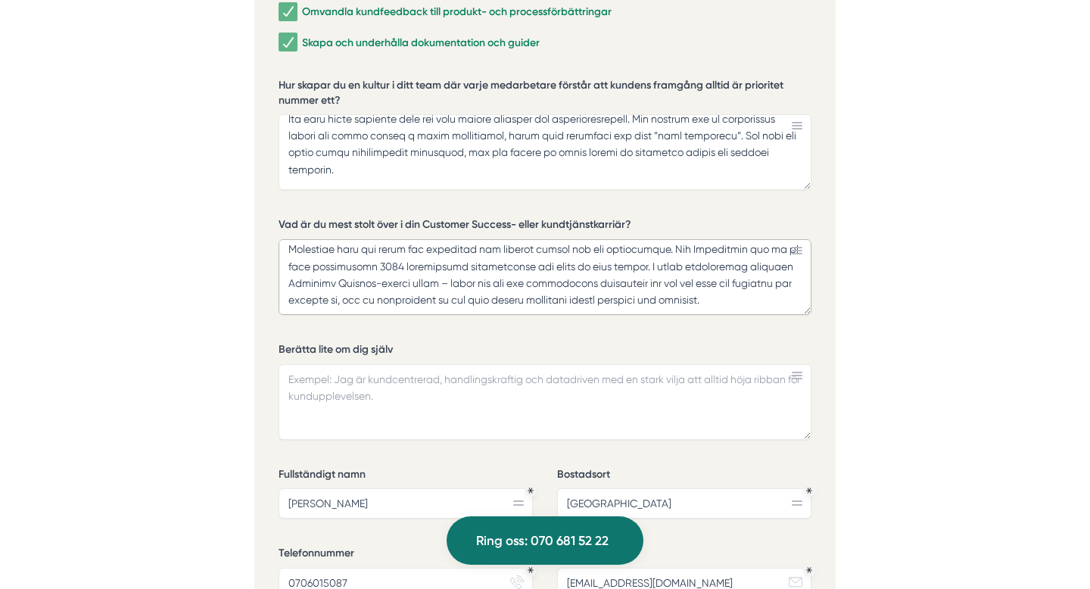
type textarea "Ett exempel jag är mest stolt över är när jag strukturerade och utvecklade vårt…"
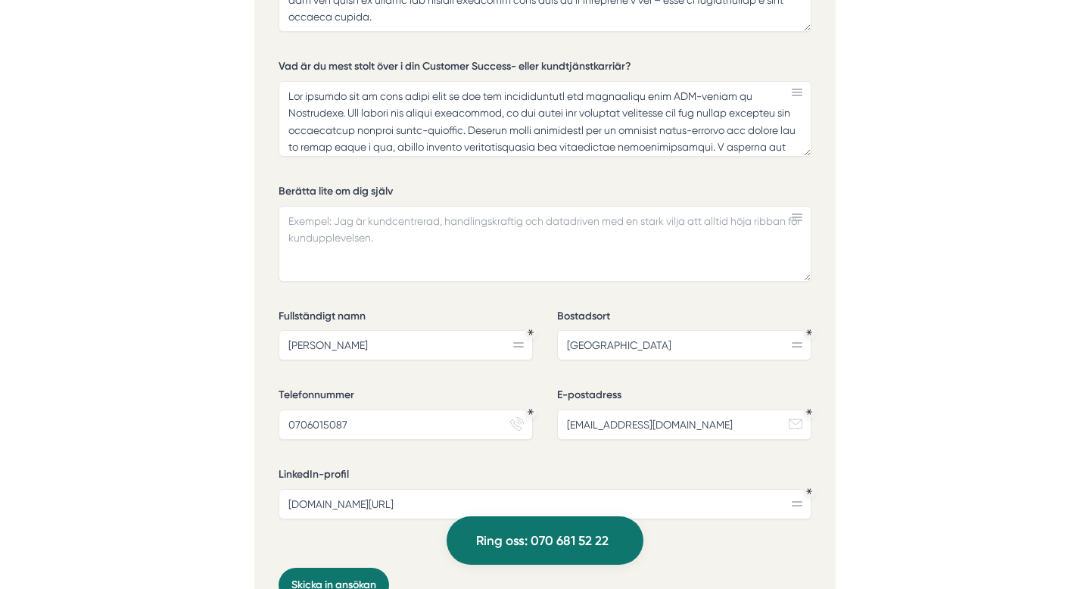
scroll to position [3616, 0]
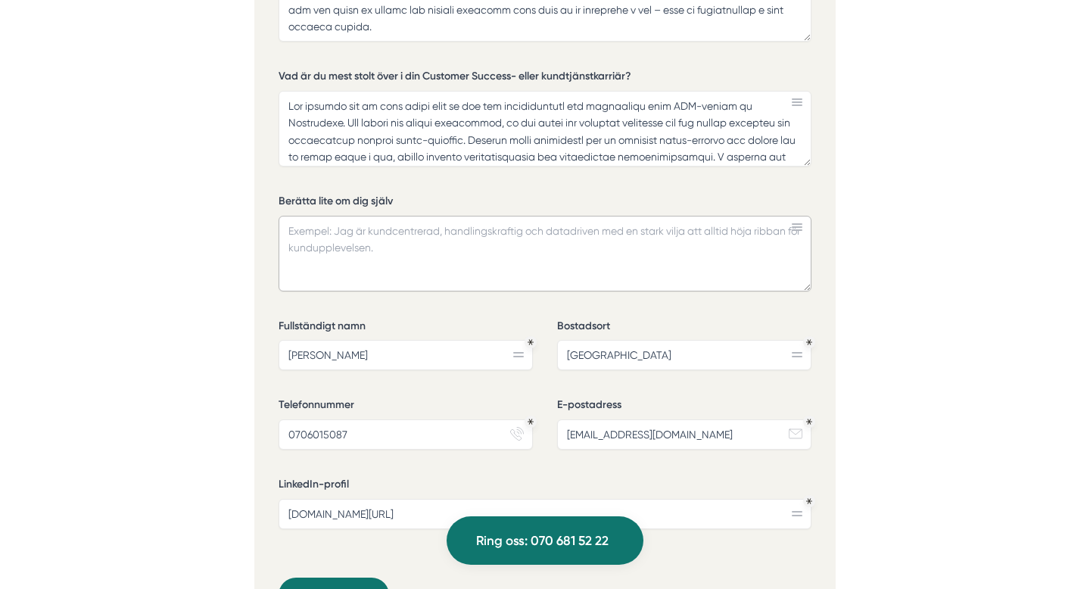
click at [337, 222] on textarea "Berätta lite om dig själv" at bounding box center [544, 254] width 533 height 76
paste textarea "Jag heter Amanda och brinner för att skapa skalbara strukturer och starka kundu…"
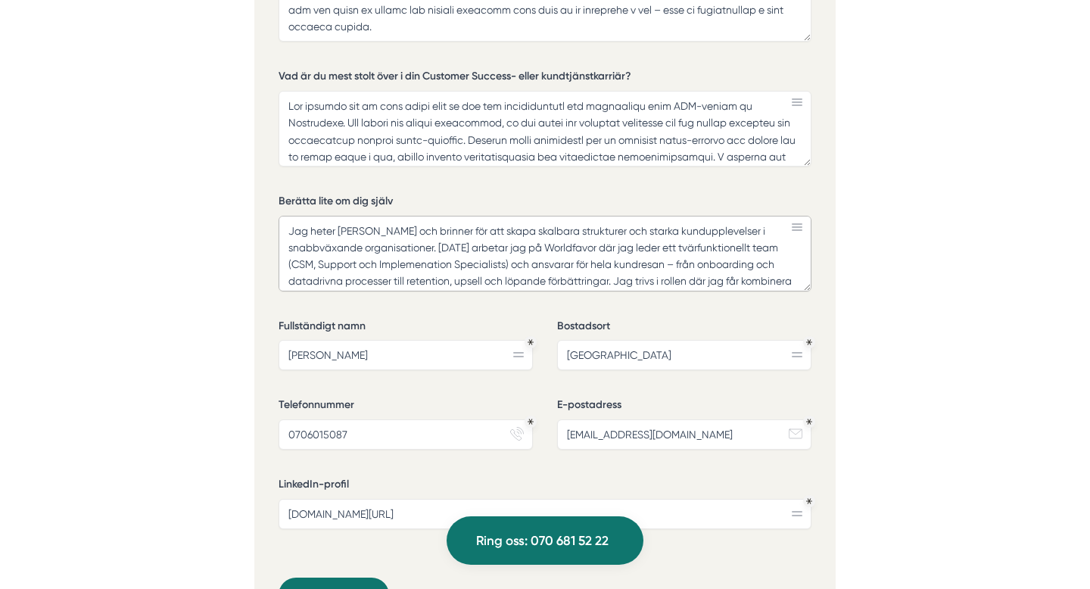
scroll to position [98, 0]
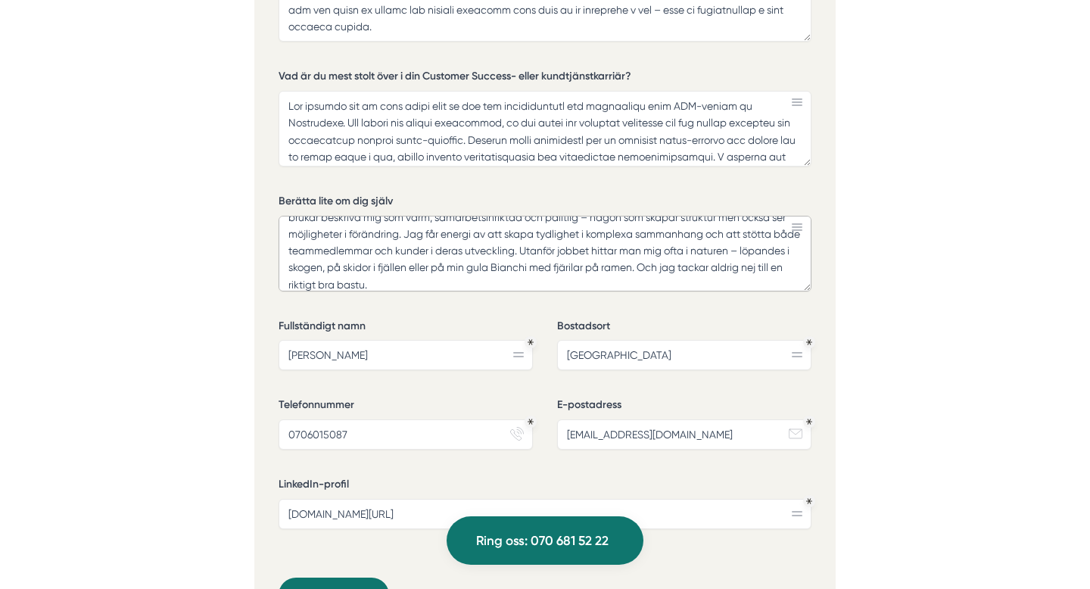
click at [547, 231] on textarea "Jag heter Amanda och brinner för att skapa skalbara strukturer och starka kundu…" at bounding box center [544, 254] width 533 height 76
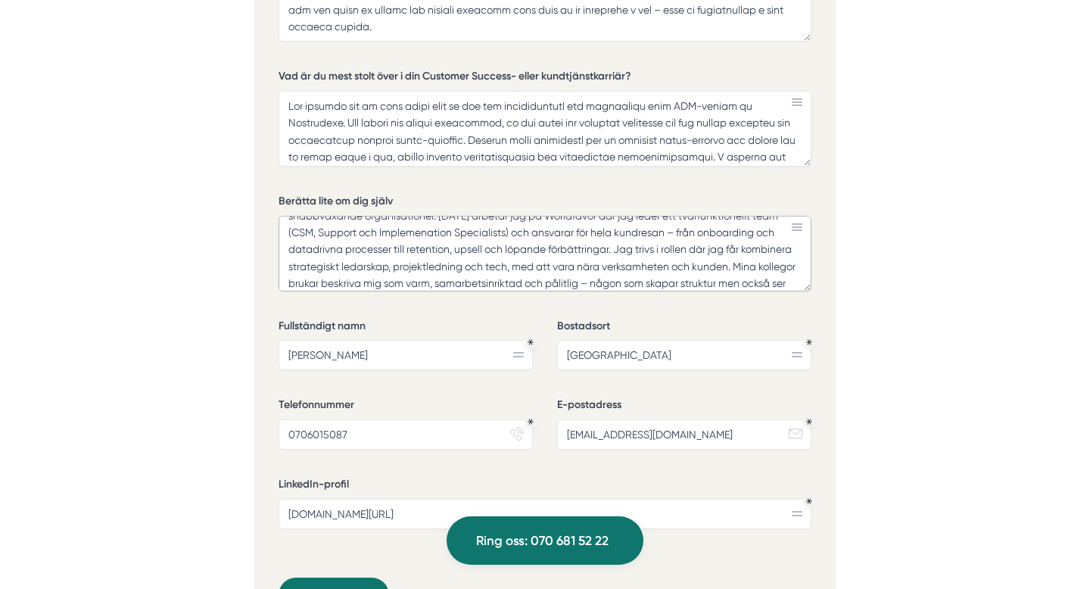
scroll to position [36, 0]
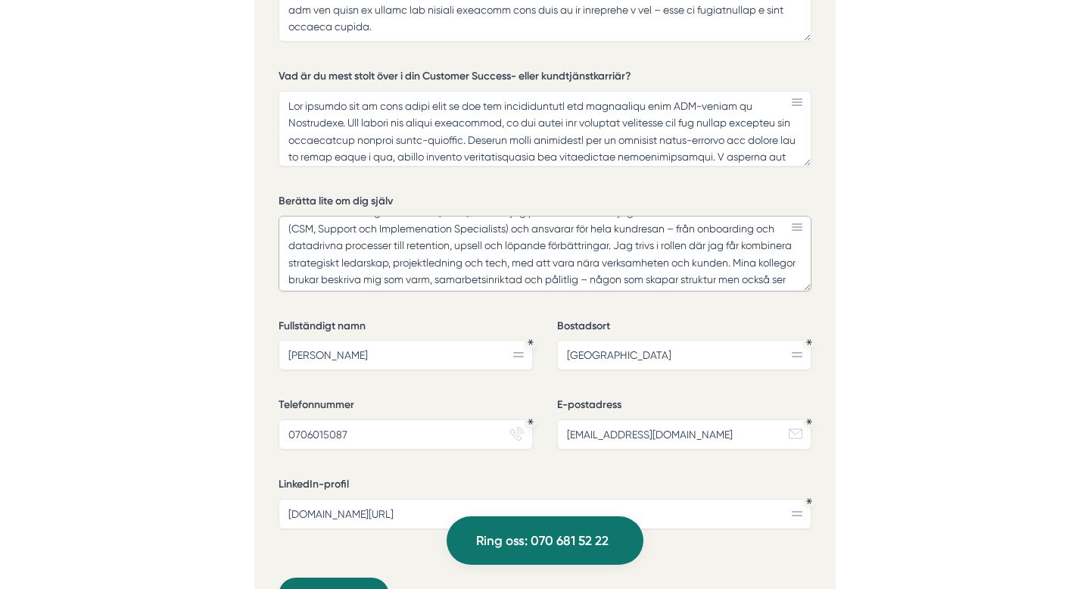
click at [739, 242] on textarea "Jag heter Amanda och brinner för att skapa skalbara strukturer och starka kundu…" at bounding box center [544, 254] width 533 height 76
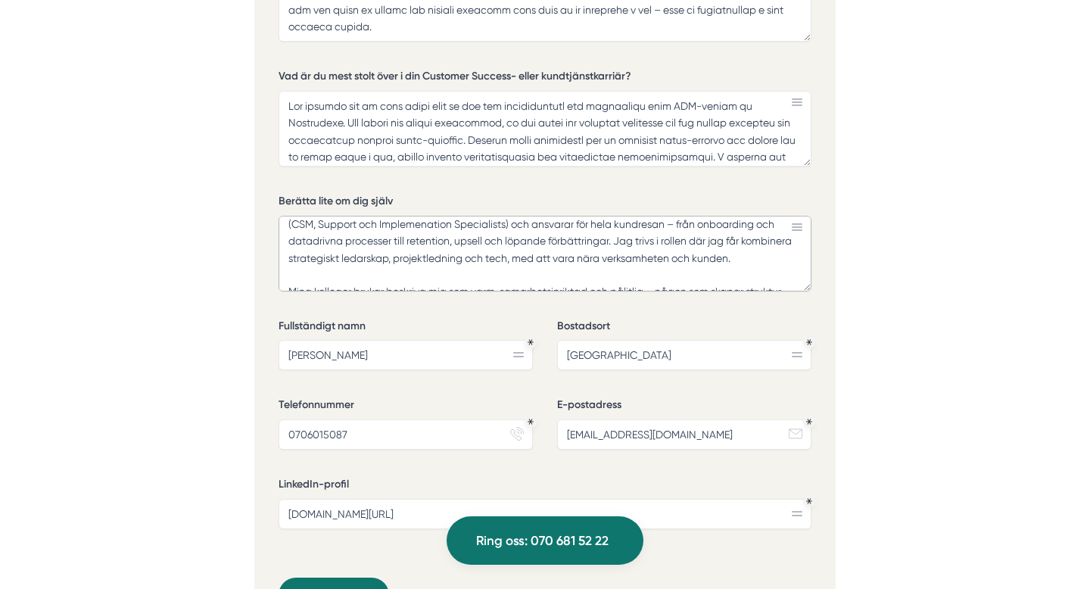
scroll to position [27, 0]
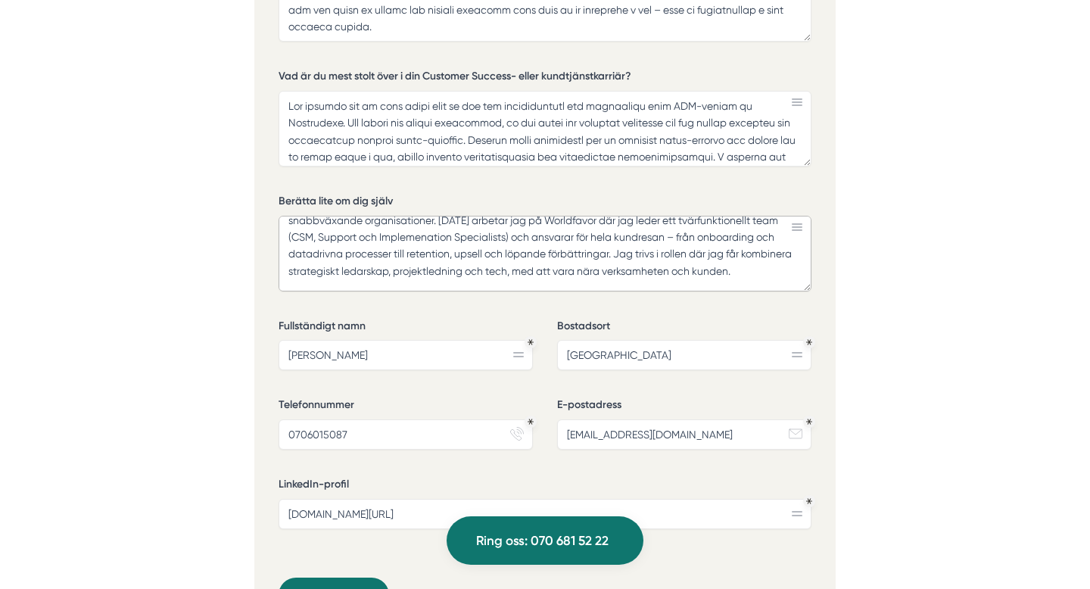
click at [315, 217] on textarea "Jag heter Amanda och brinner för att skapa skalbara strukturer och starka kundu…" at bounding box center [544, 254] width 533 height 76
click at [433, 216] on textarea "Jag heter Amanda och brinner för att skapa skalbara strukturer och starka kundu…" at bounding box center [544, 254] width 533 height 76
click at [558, 229] on textarea "Jag heter Amanda och brinner för att skapa skalbara strukturer och starka kundu…" at bounding box center [544, 254] width 533 height 76
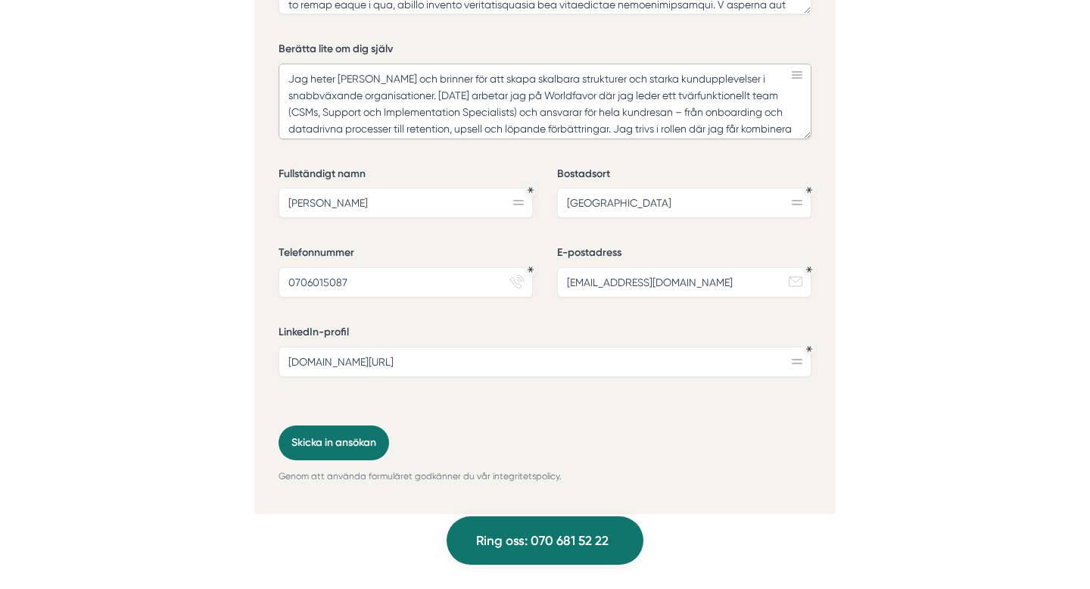
scroll to position [3769, 0]
type textarea "Jag heter Amanda och brinner för att skapa skalbara strukturer och starka kundu…"
click at [334, 425] on button "Skicka in ansökan" at bounding box center [333, 442] width 110 height 35
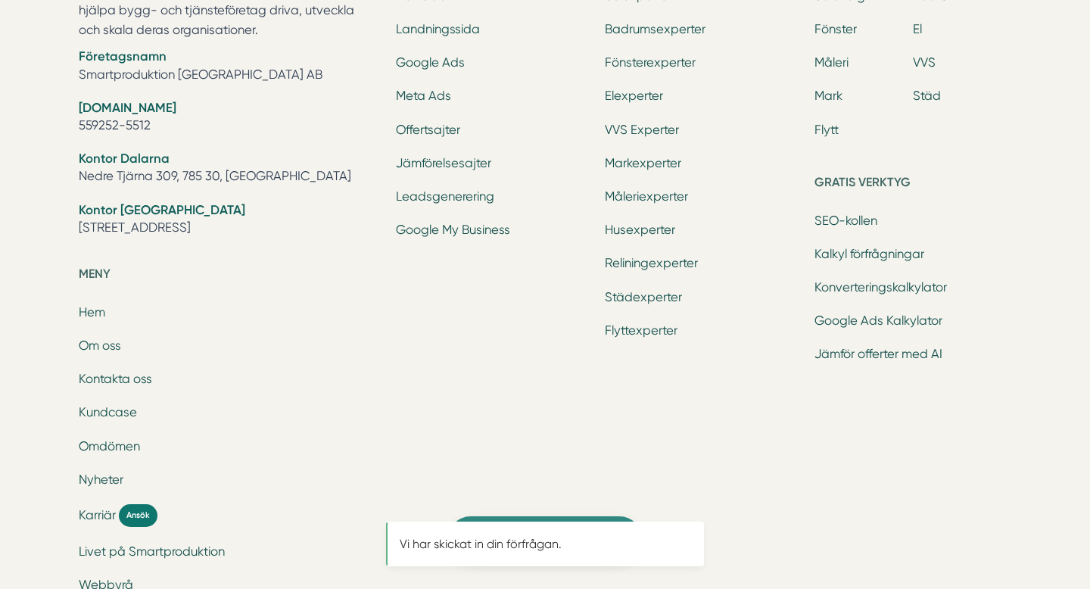
scroll to position [0, 0]
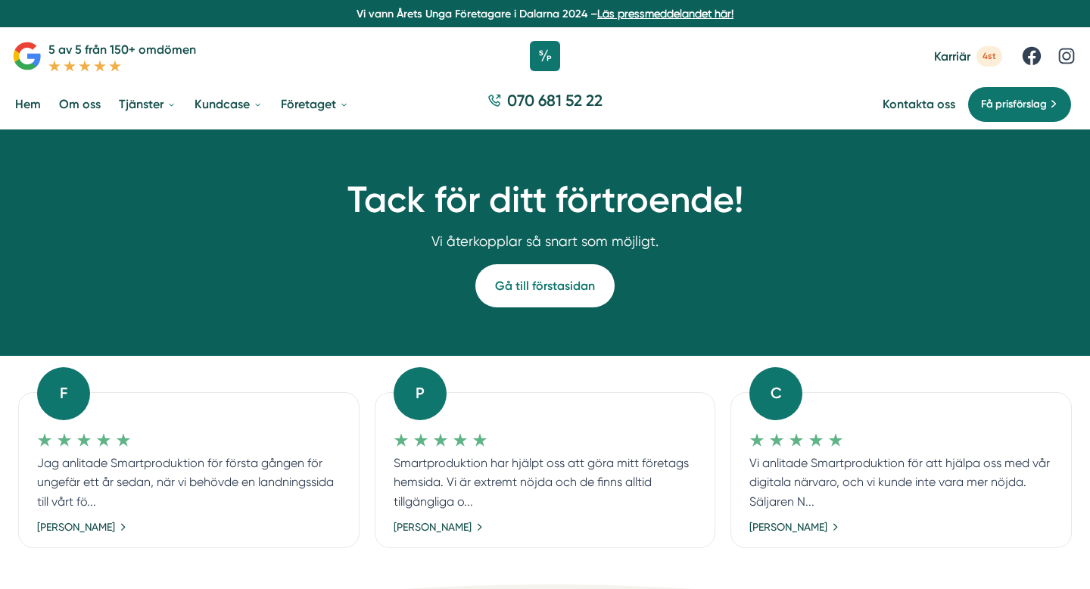
drag, startPoint x: 452, startPoint y: 238, endPoint x: 683, endPoint y: 238, distance: 231.6
click at [683, 238] on p "Vi återkopplar så snart som möjligt." at bounding box center [545, 241] width 696 height 21
click at [537, 271] on link "Gå till förstasidan" at bounding box center [544, 285] width 139 height 43
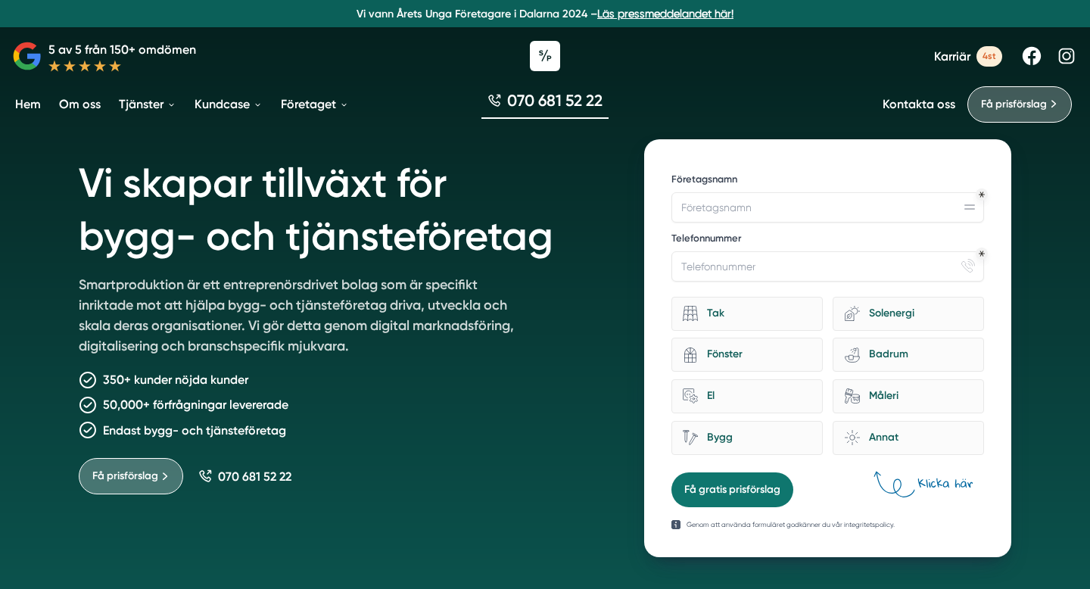
click at [75, 101] on link "Om oss" at bounding box center [80, 104] width 48 height 39
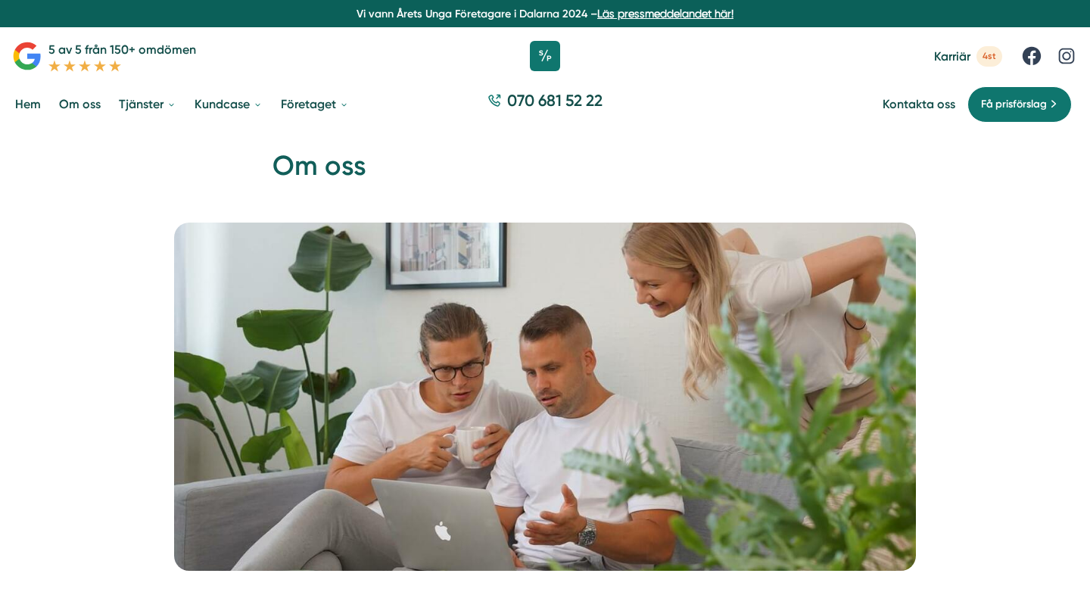
click at [952, 53] on span "Karriär" at bounding box center [952, 56] width 36 height 14
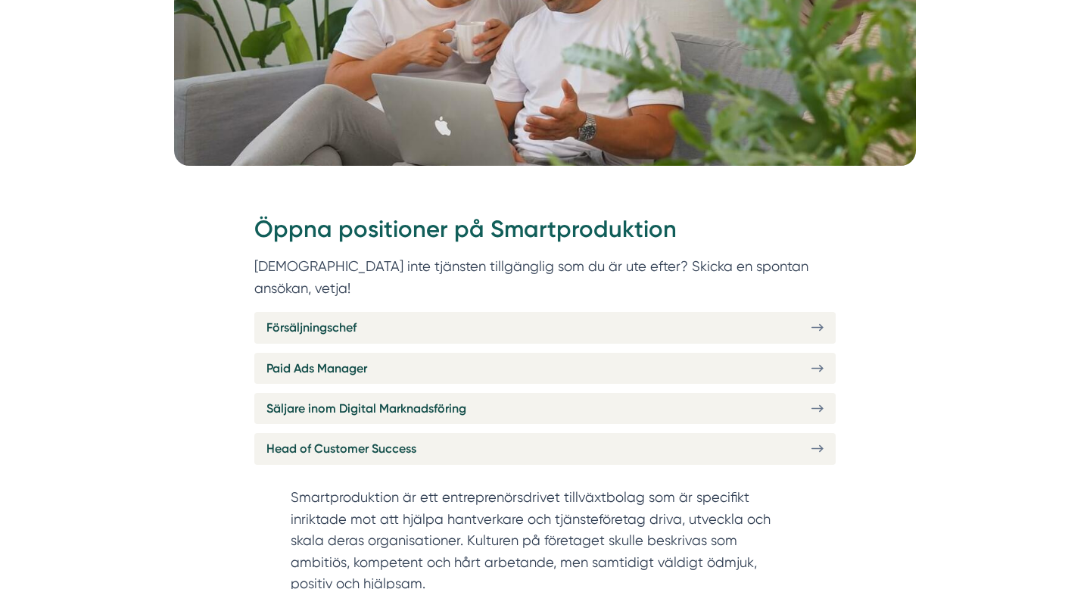
scroll to position [427, 0]
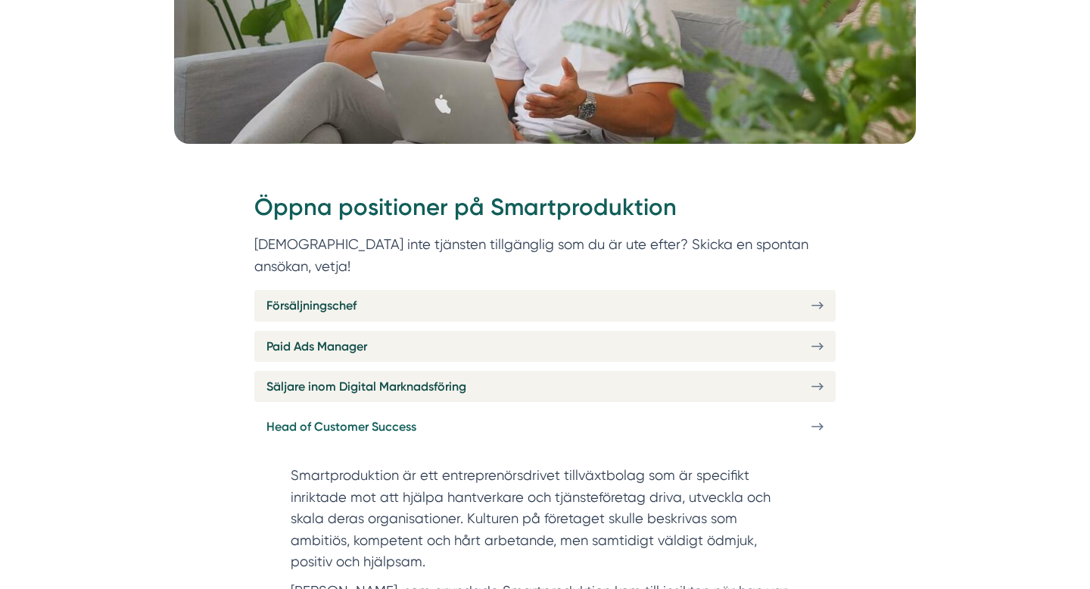
click at [588, 411] on link "Head of Customer Success" at bounding box center [544, 426] width 581 height 31
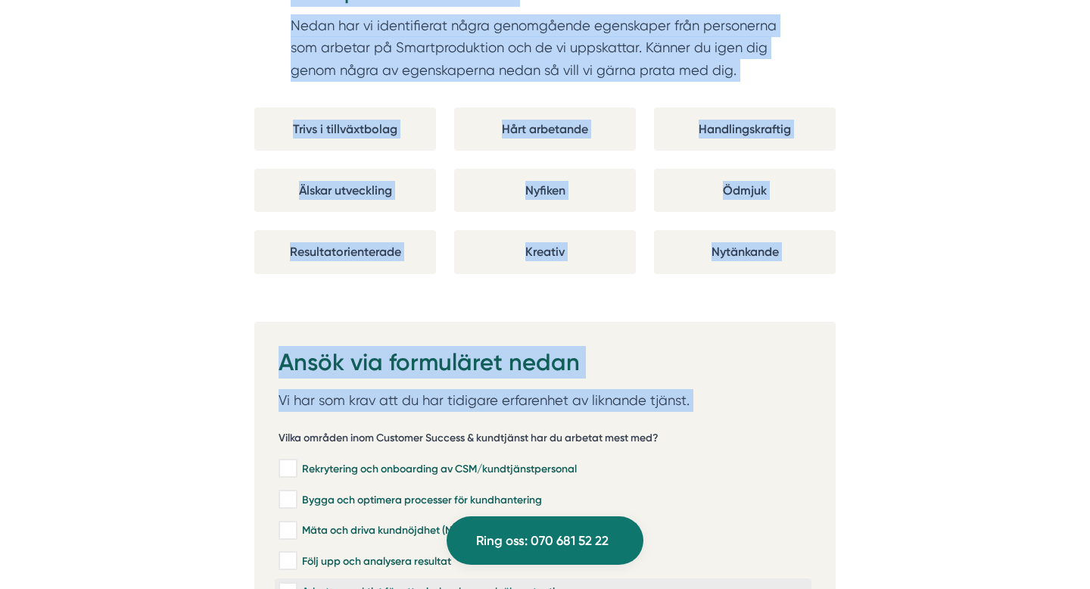
scroll to position [2813, 0]
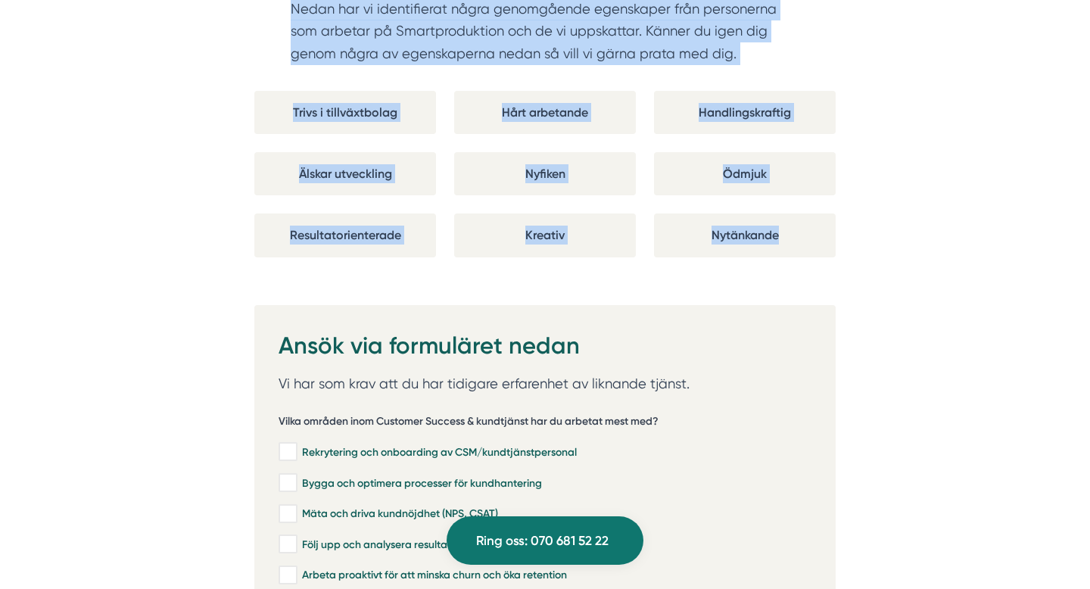
drag, startPoint x: 289, startPoint y: 126, endPoint x: 878, endPoint y: 260, distance: 603.9
copy div "Lo Ipsumdolorsitam Co ad Elitseddoeiusmo tempori utla- etd magnaaliquaeni adm v…"
